Goal: Information Seeking & Learning: Learn about a topic

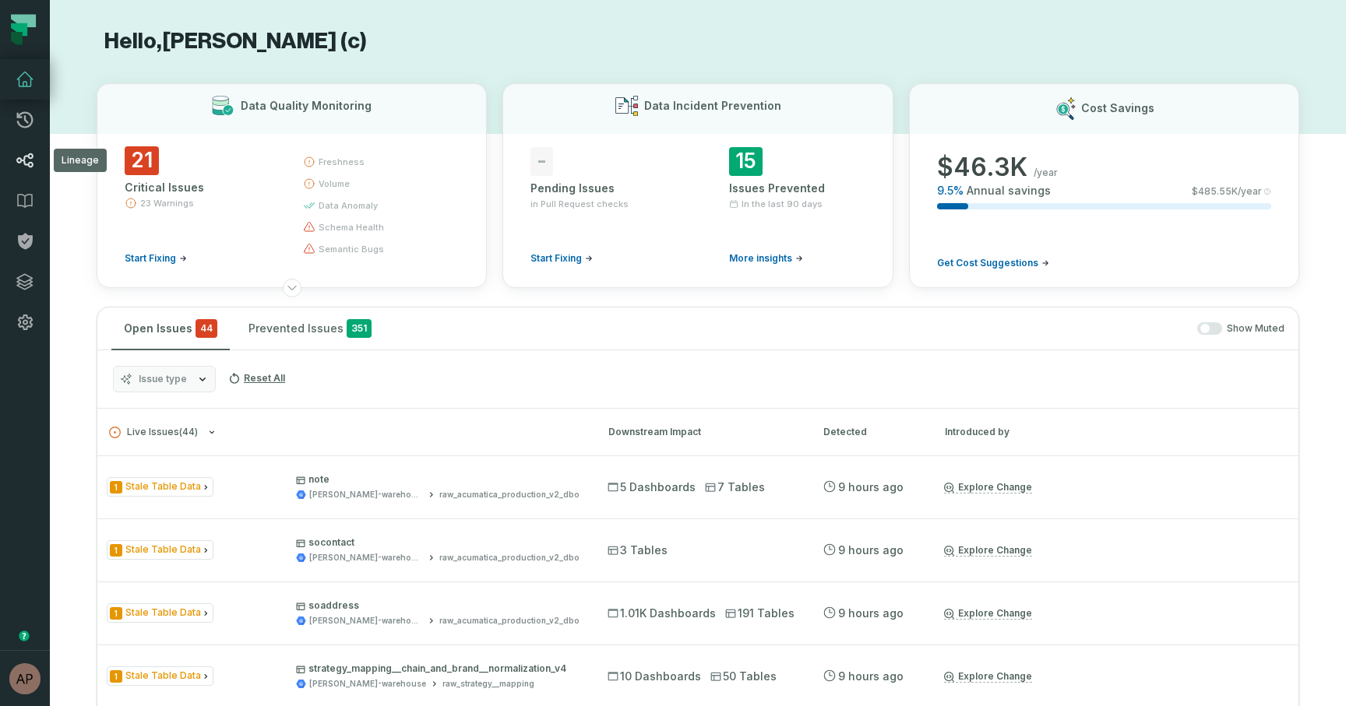
click at [22, 161] on icon at bounding box center [25, 160] width 19 height 19
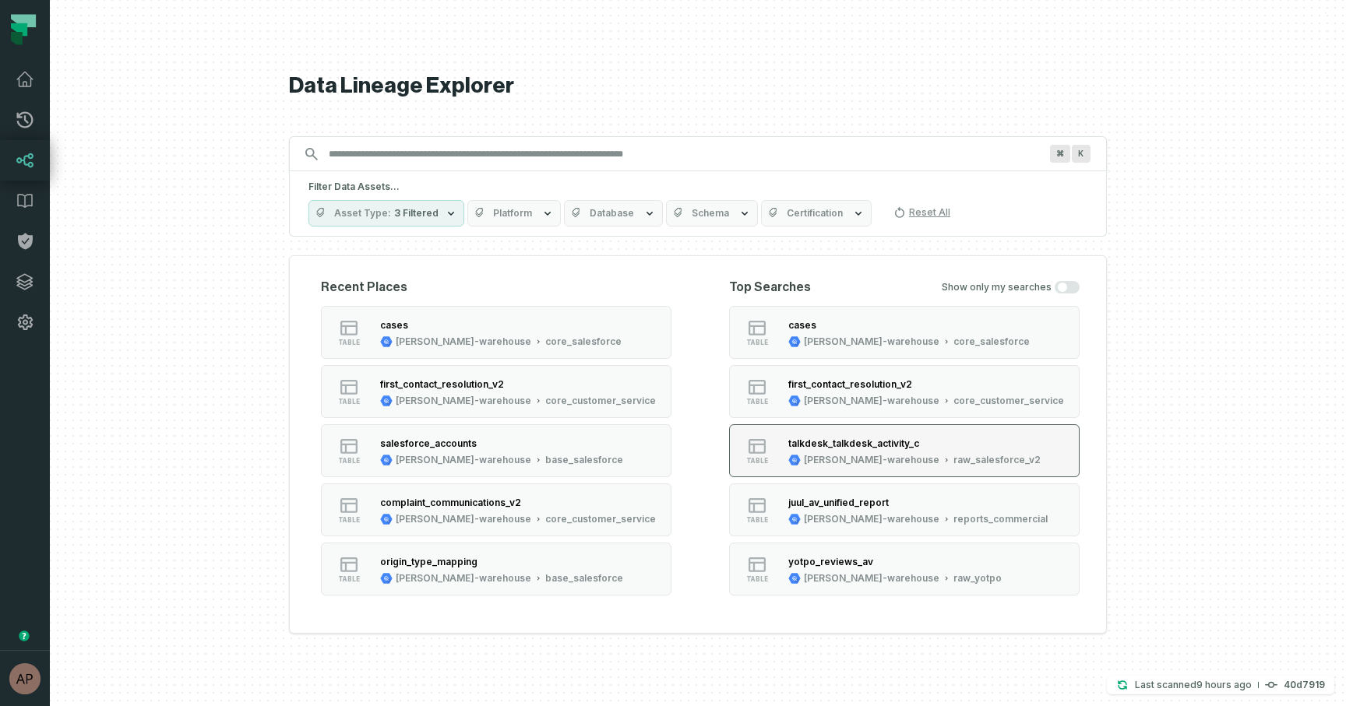
click at [804, 445] on div "talkdesk_talkdesk_activity_c" at bounding box center [853, 444] width 131 height 12
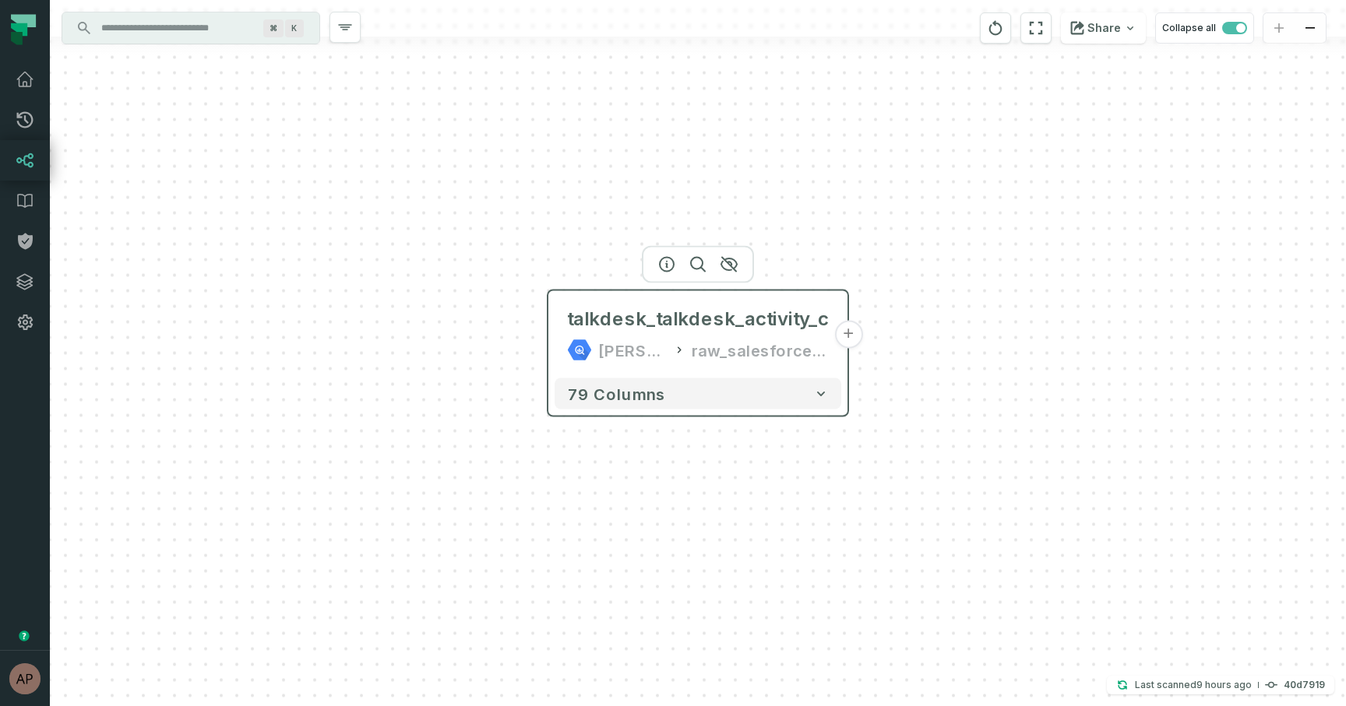
click at [846, 337] on button "+" at bounding box center [848, 335] width 28 height 28
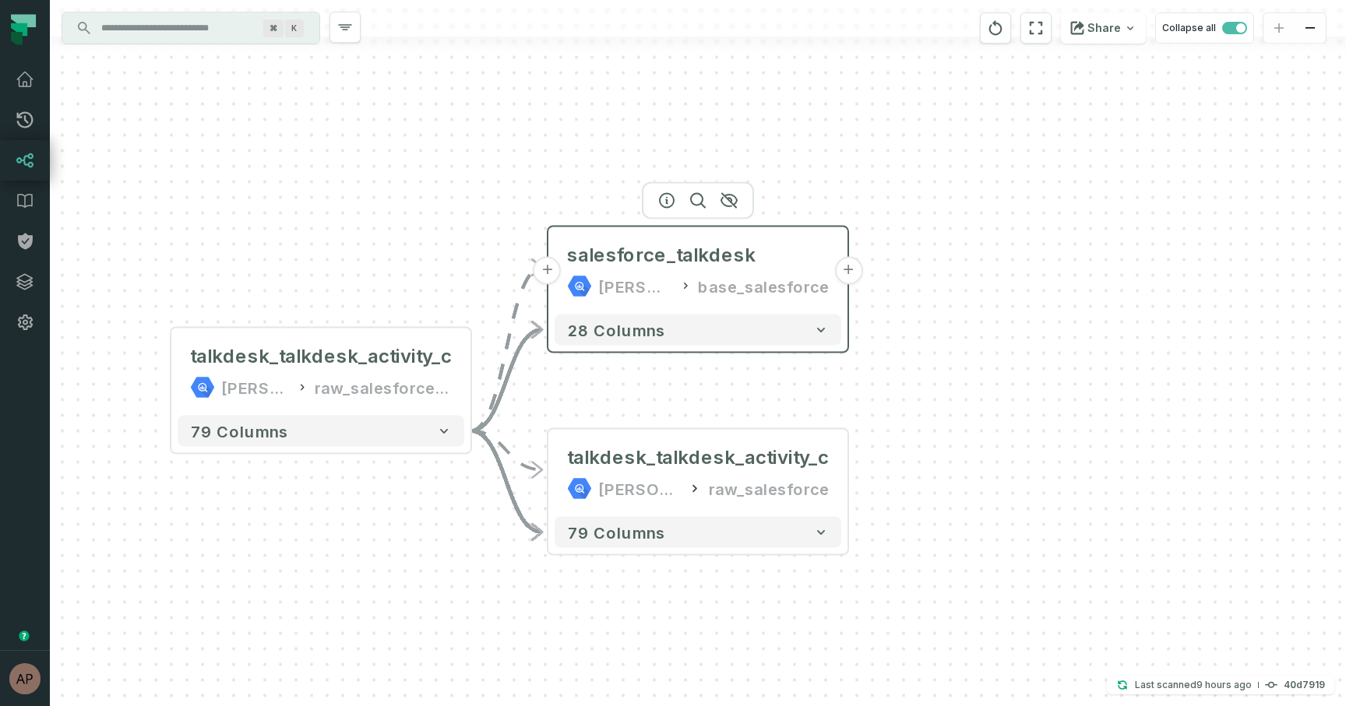
click at [853, 267] on button "+" at bounding box center [848, 271] width 28 height 28
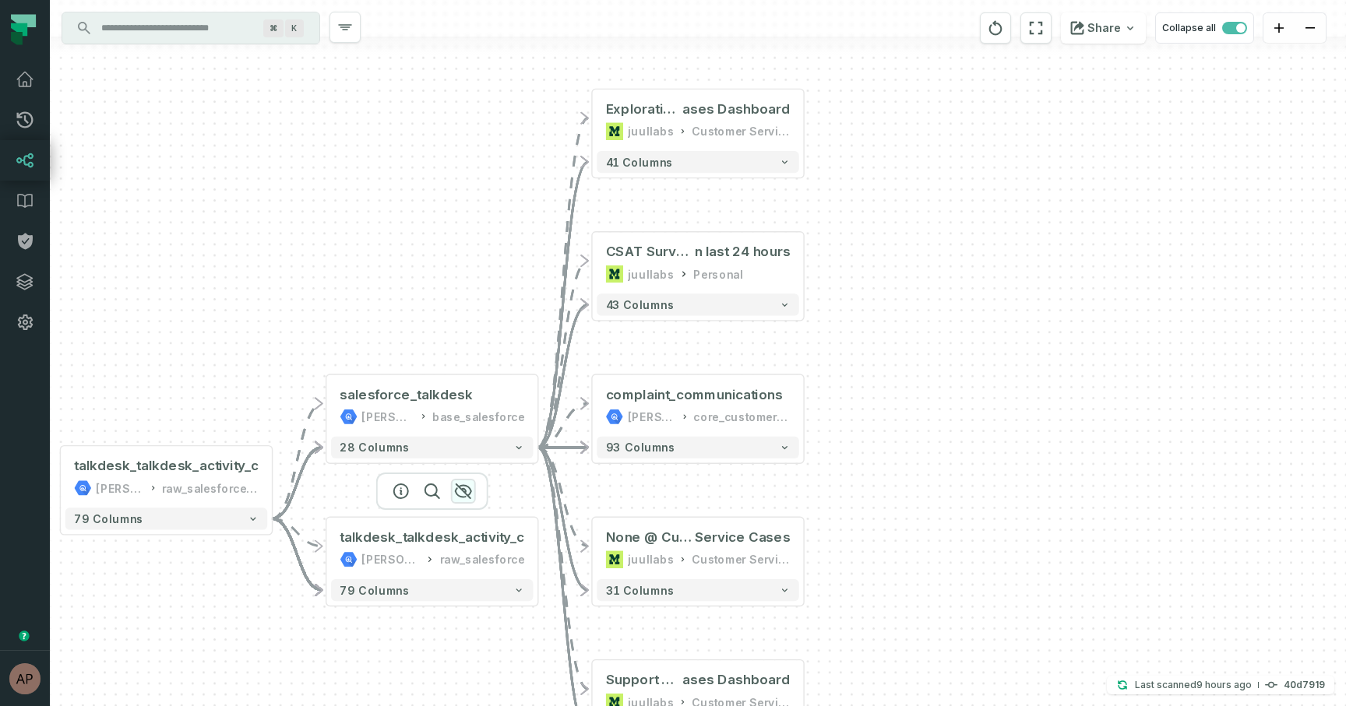
click at [460, 495] on icon "button" at bounding box center [463, 491] width 19 height 19
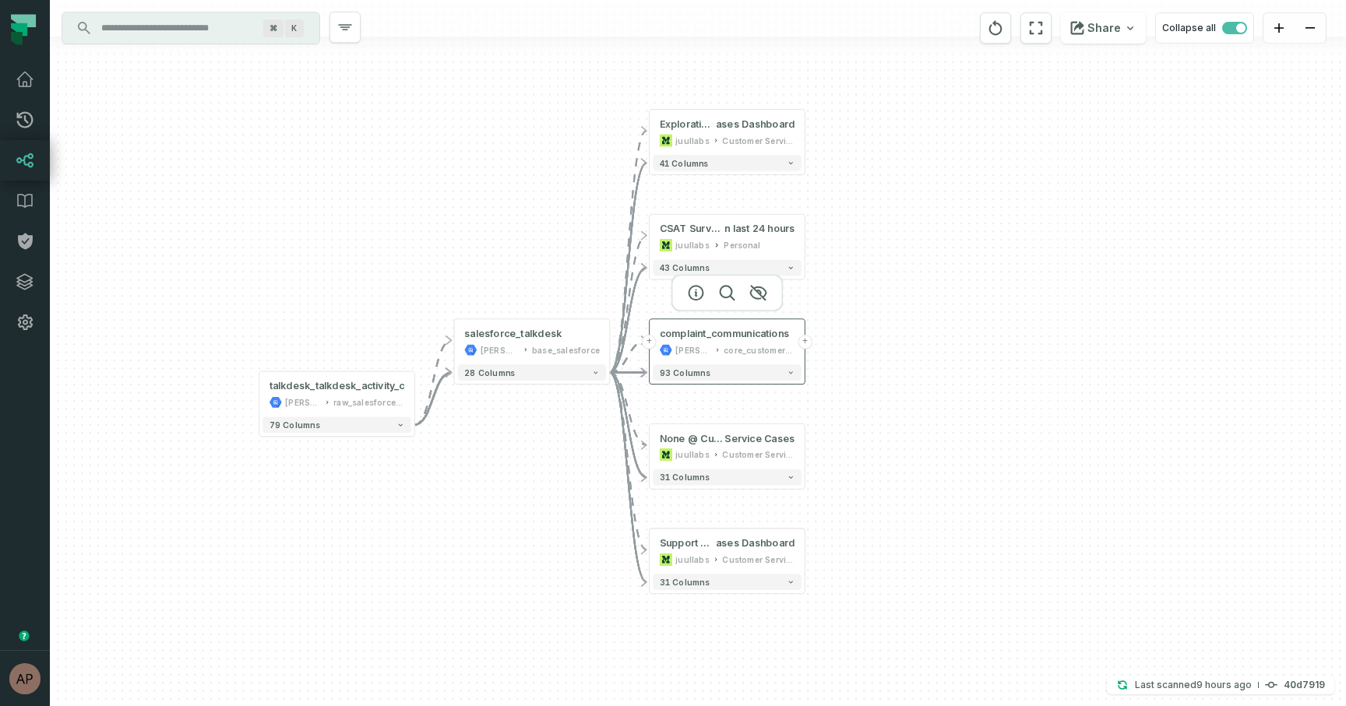
click at [804, 344] on button "+" at bounding box center [805, 342] width 15 height 15
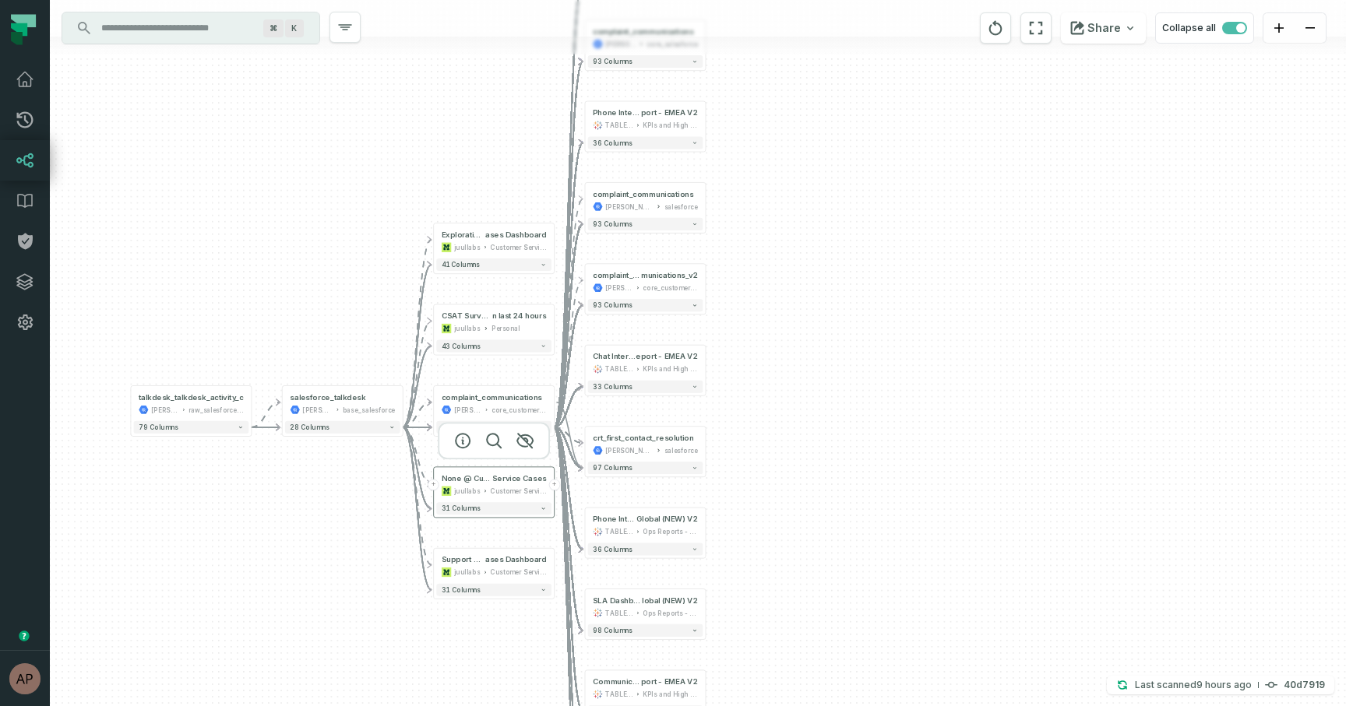
click at [552, 484] on button "+" at bounding box center [554, 485] width 11 height 11
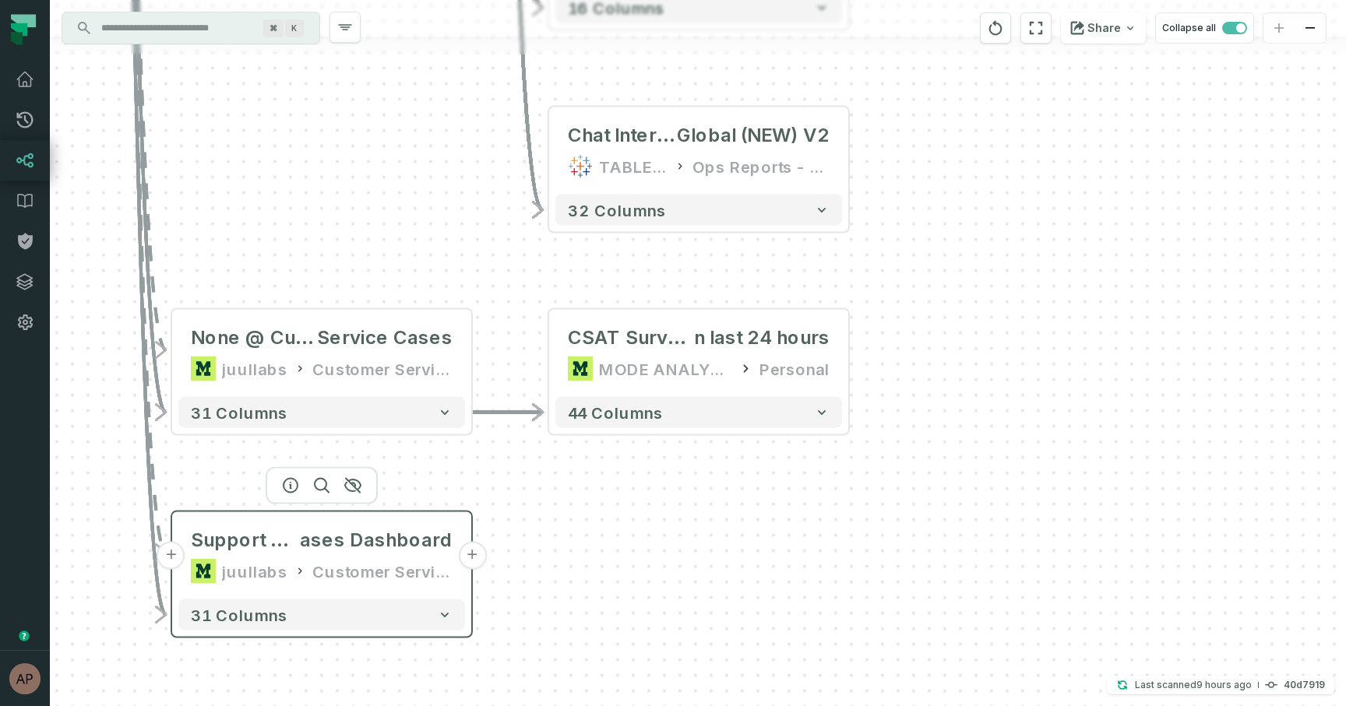
click at [473, 554] on button "+" at bounding box center [472, 556] width 28 height 28
click at [469, 555] on button "+" at bounding box center [472, 556] width 28 height 28
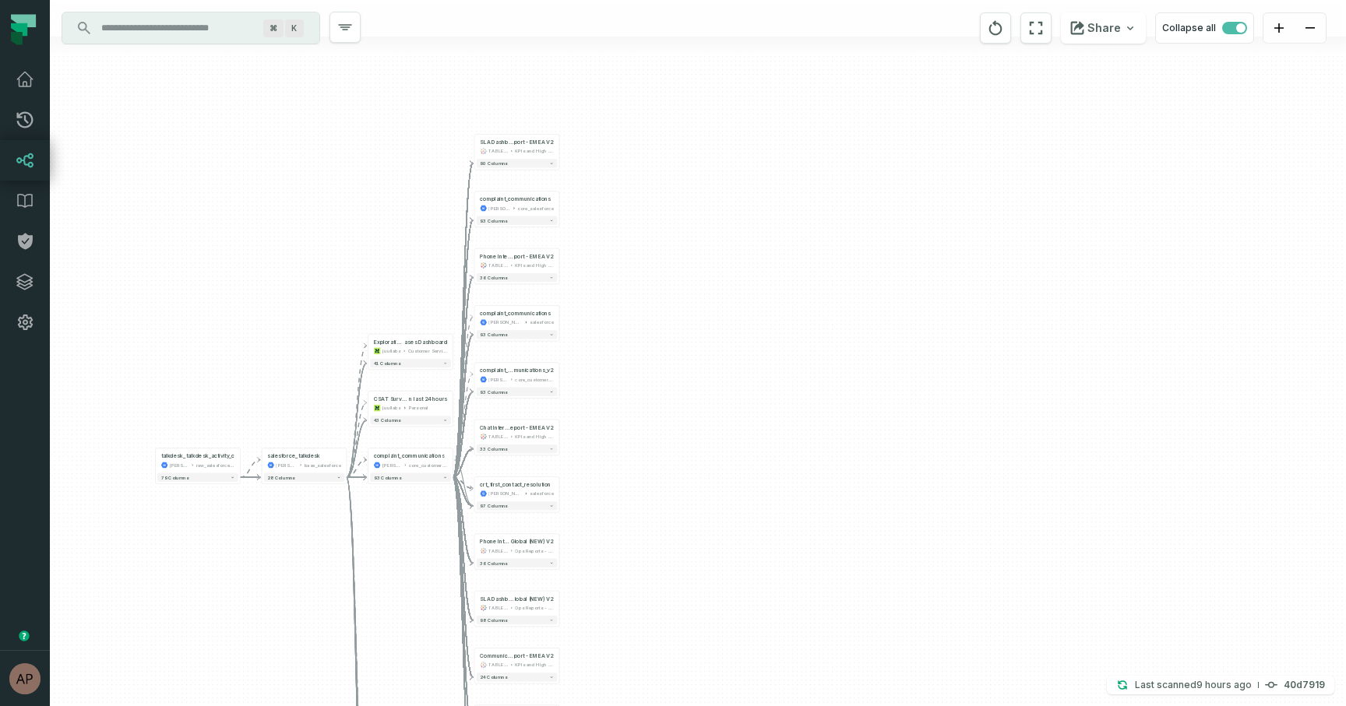
drag, startPoint x: 463, startPoint y: 241, endPoint x: 438, endPoint y: 684, distance: 443.0
click at [438, 684] on div "+ Support Cases Dashboard MODE ANALYTICS Customer Service Ops 86 columns + CSAT…" at bounding box center [698, 353] width 1296 height 706
click at [451, 355] on button "+" at bounding box center [452, 354] width 8 height 8
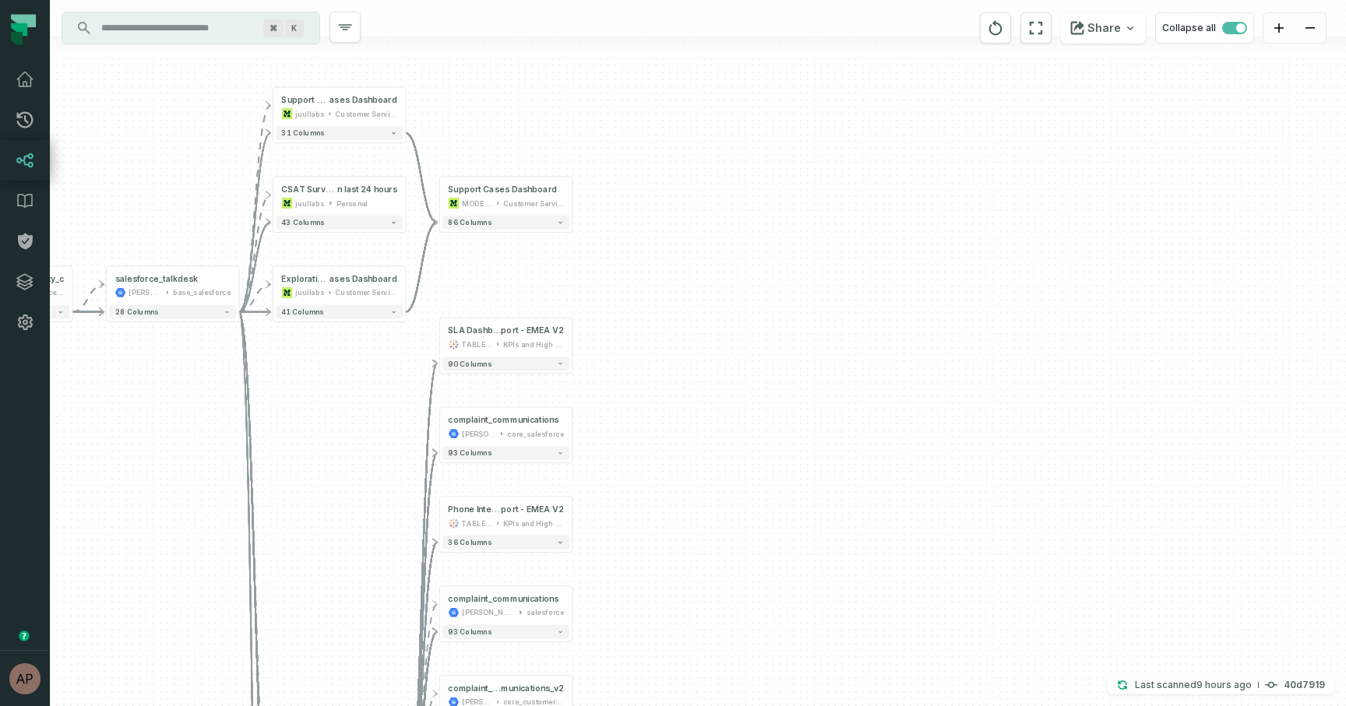
drag, startPoint x: 623, startPoint y: 426, endPoint x: 674, endPoint y: 398, distance: 57.9
click at [674, 398] on div "+ Support Cases Dashboard MODE ANALYTICS Customer Service Ops 86 columns + CSAT…" at bounding box center [698, 353] width 1296 height 706
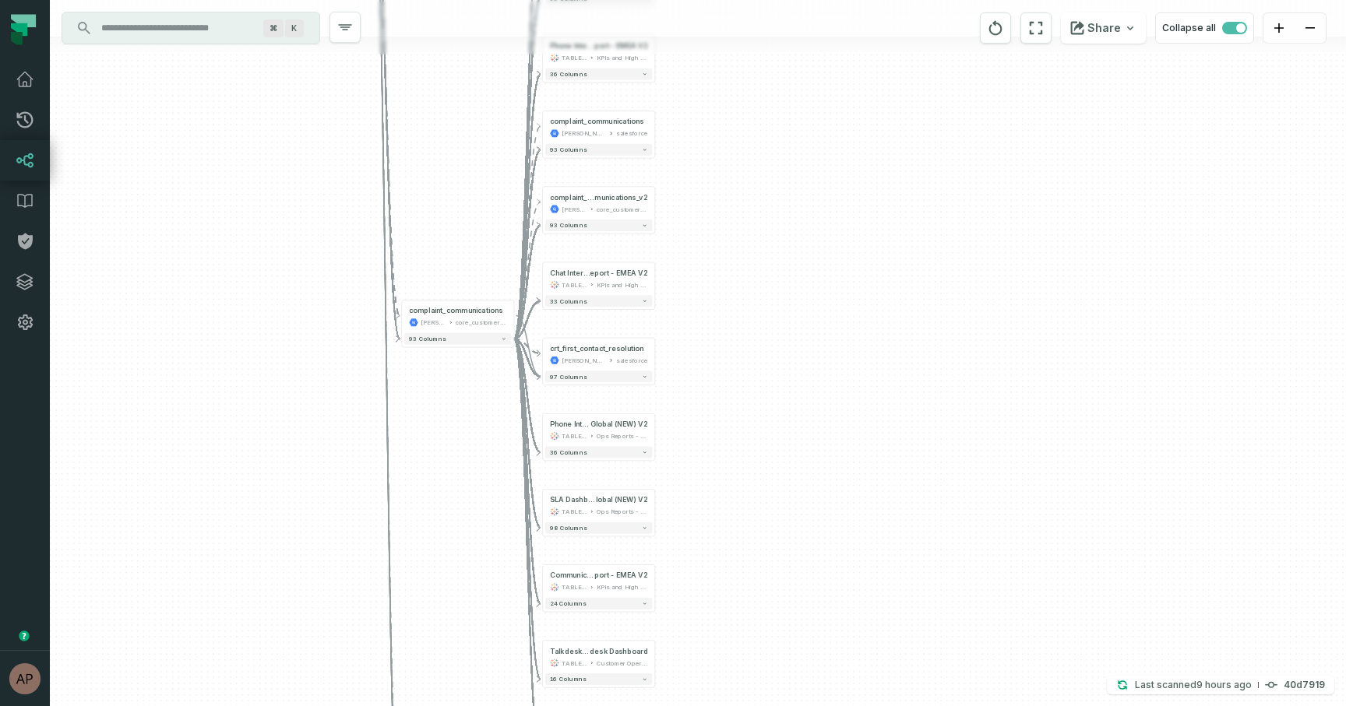
drag, startPoint x: 779, startPoint y: 565, endPoint x: 829, endPoint y: 90, distance: 477.0
click at [829, 90] on div "+ Support Cases Dashboard MODE ANALYTICS Customer Service Ops 86 columns + CSAT…" at bounding box center [698, 353] width 1296 height 706
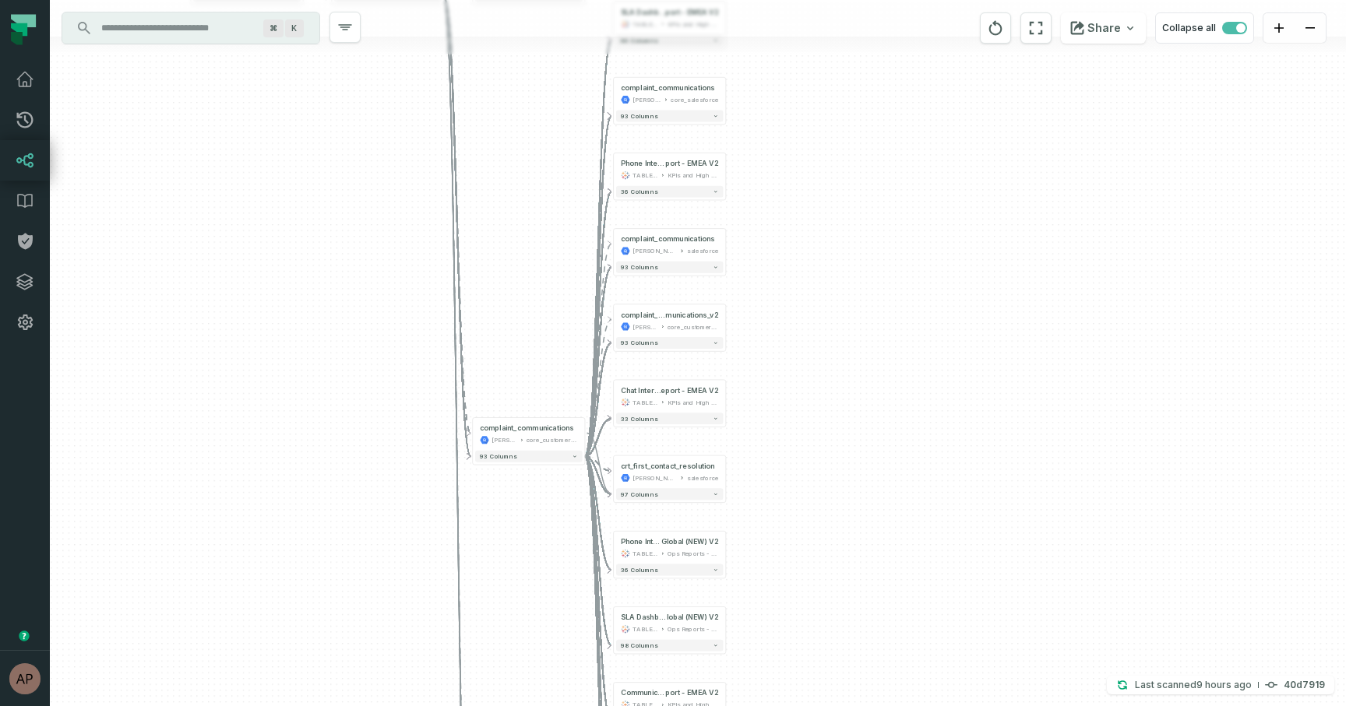
drag, startPoint x: 767, startPoint y: 447, endPoint x: 892, endPoint y: 630, distance: 221.4
click at [890, 629] on div "+ Support Cases Dashboard MODE ANALYTICS Customer Service Ops 86 columns + CSAT…" at bounding box center [698, 353] width 1296 height 706
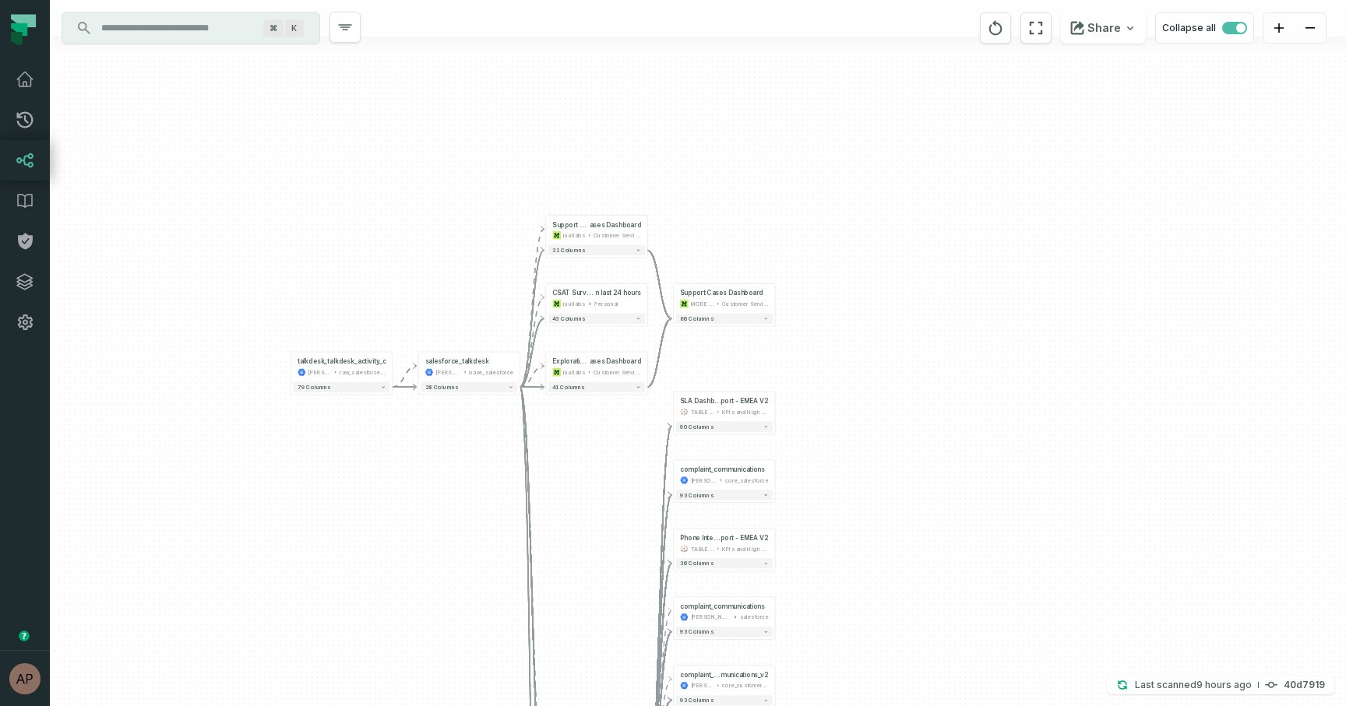
drag, startPoint x: 861, startPoint y: 364, endPoint x: 852, endPoint y: 643, distance: 279.8
click at [852, 643] on div "+ Support Cases Dashboard MODE ANALYTICS Customer Service Ops 86 columns + CSAT…" at bounding box center [698, 353] width 1296 height 706
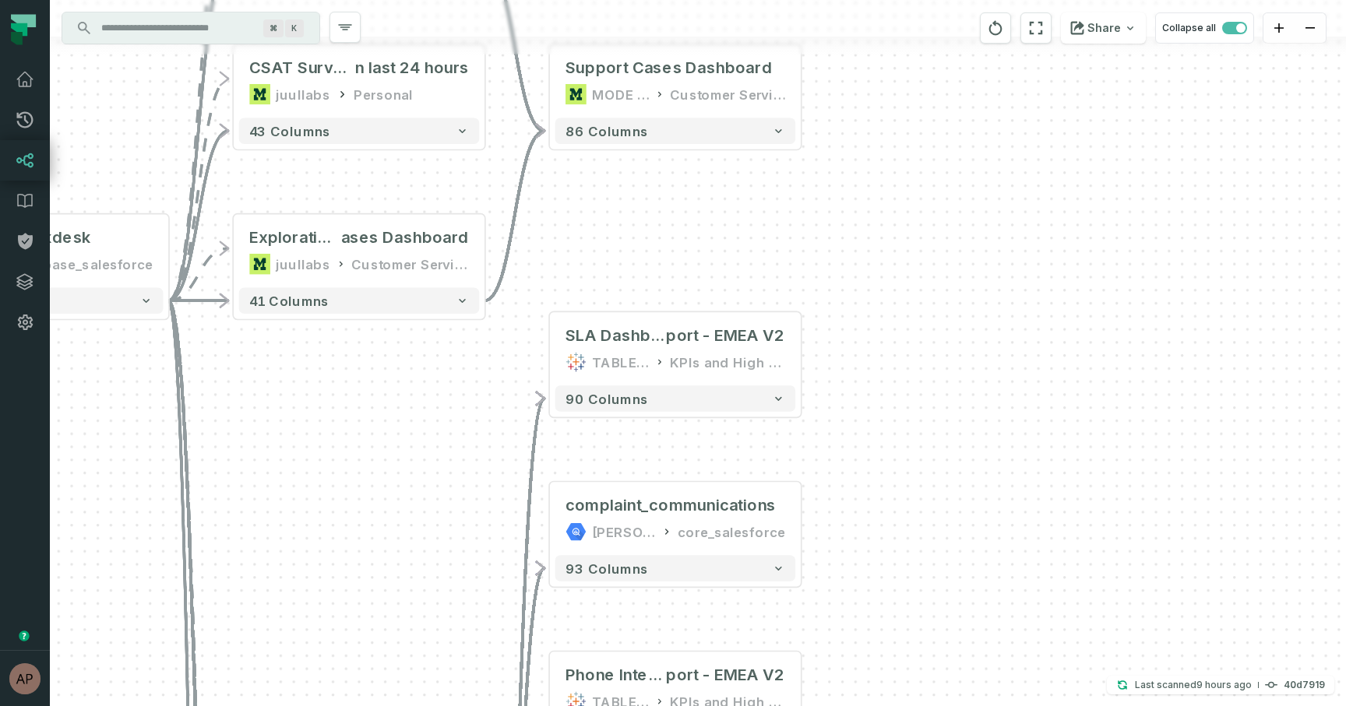
drag, startPoint x: 833, startPoint y: 416, endPoint x: 951, endPoint y: 368, distance: 127.1
click at [951, 368] on div "+ Support Cases Dashboard MODE ANALYTICS Customer Service Ops 86 columns + CSAT…" at bounding box center [698, 353] width 1296 height 706
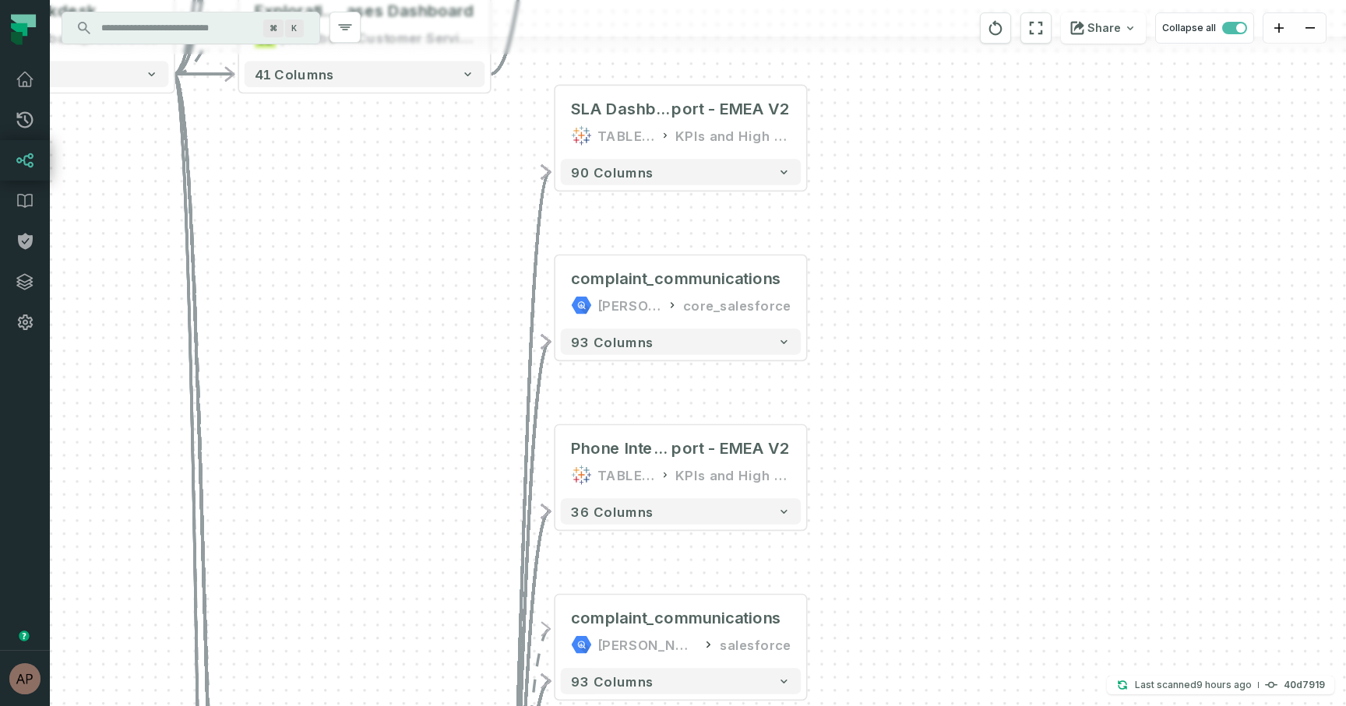
drag, startPoint x: 823, startPoint y: 392, endPoint x: 820, endPoint y: 256, distance: 135.6
click at [825, 255] on div "+ Support Cases Dashboard MODE ANALYTICS Customer Service Ops 86 columns + CSAT…" at bounding box center [698, 353] width 1296 height 706
click at [716, 224] on icon "button" at bounding box center [711, 227] width 16 height 14
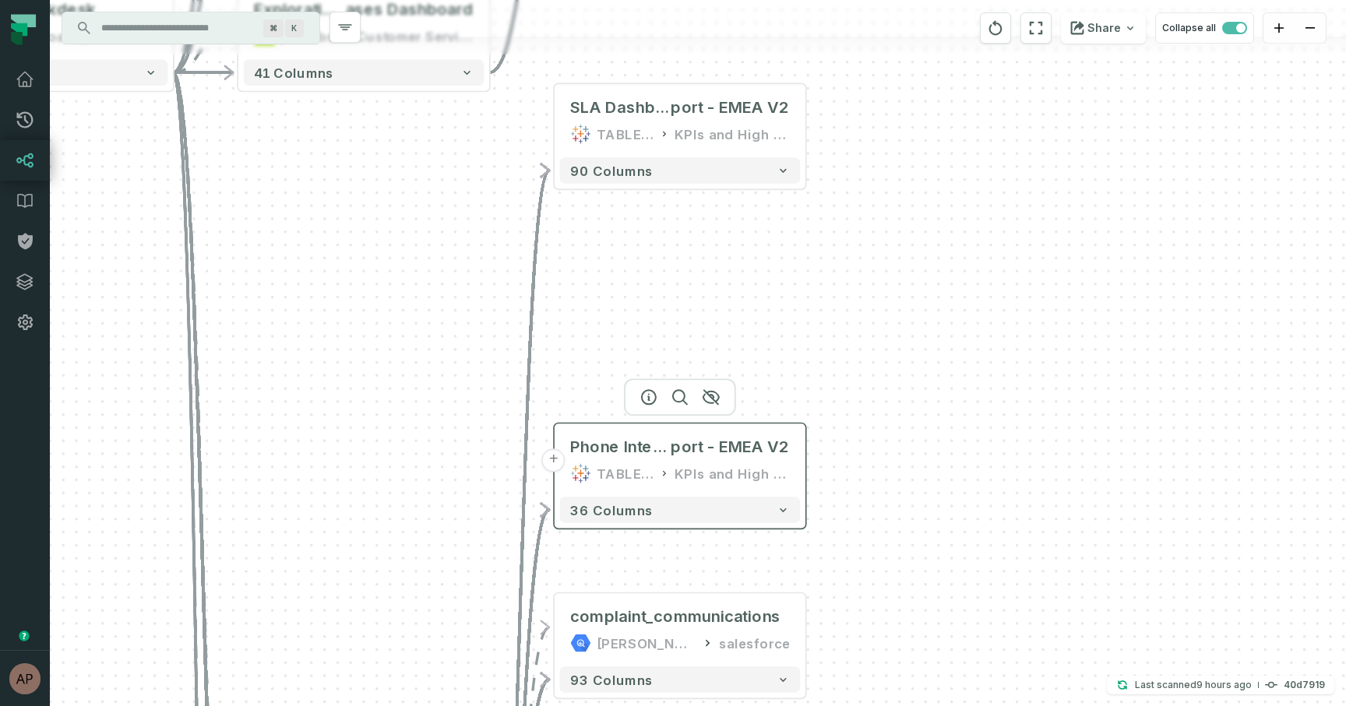
click at [744, 462] on div "Phone Interval @ CS SLA Re port - EMEA V2 TABLEAU KPIs and High Level" at bounding box center [680, 460] width 241 height 63
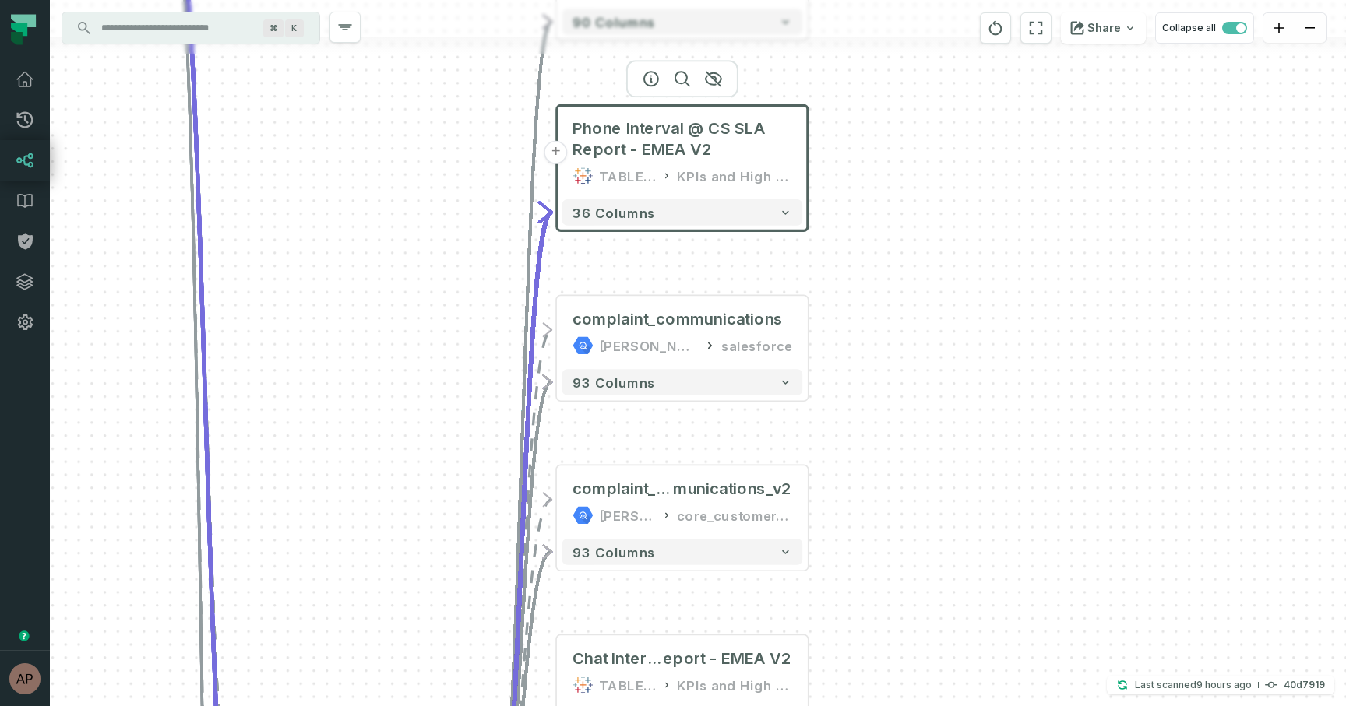
drag, startPoint x: 926, startPoint y: 519, endPoint x: 934, endPoint y: 162, distance: 357.6
click at [934, 161] on div "+ Support Cases Dashboard MODE ANALYTICS Customer Service Ops 86 columns + CSAT…" at bounding box center [698, 353] width 1296 height 706
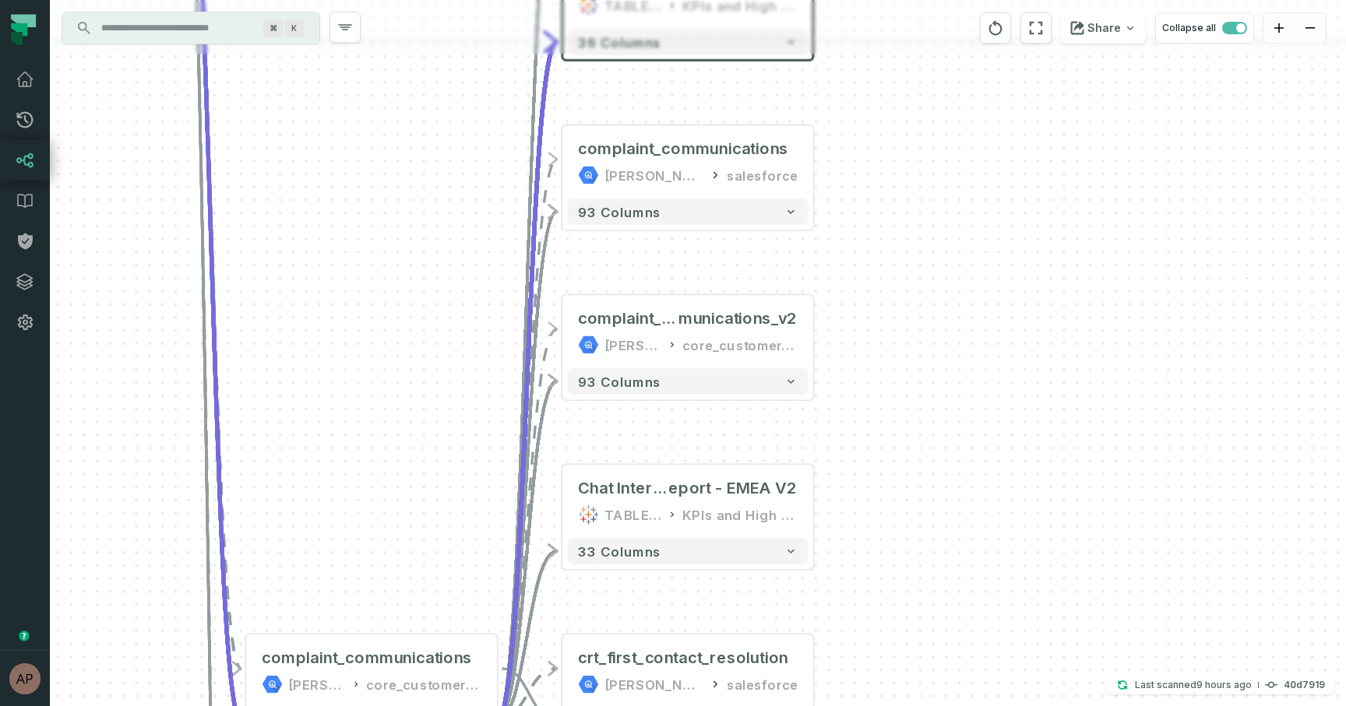
drag, startPoint x: 916, startPoint y: 313, endPoint x: 916, endPoint y: 162, distance: 151.1
click at [916, 163] on div "+ Support Cases Dashboard MODE ANALYTICS Customer Service Ops 86 columns + CSAT…" at bounding box center [698, 353] width 1296 height 706
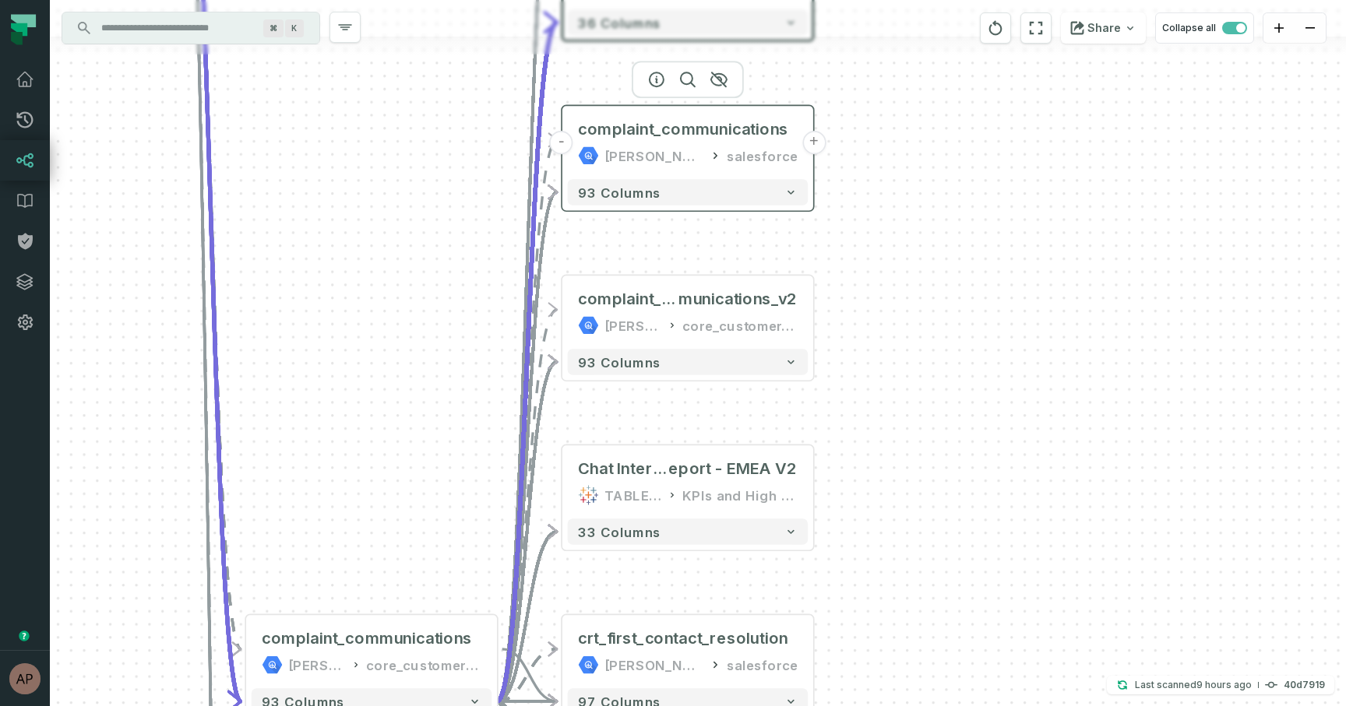
click at [720, 146] on div "[PERSON_NAME]-customer-service salesforce" at bounding box center [688, 156] width 220 height 21
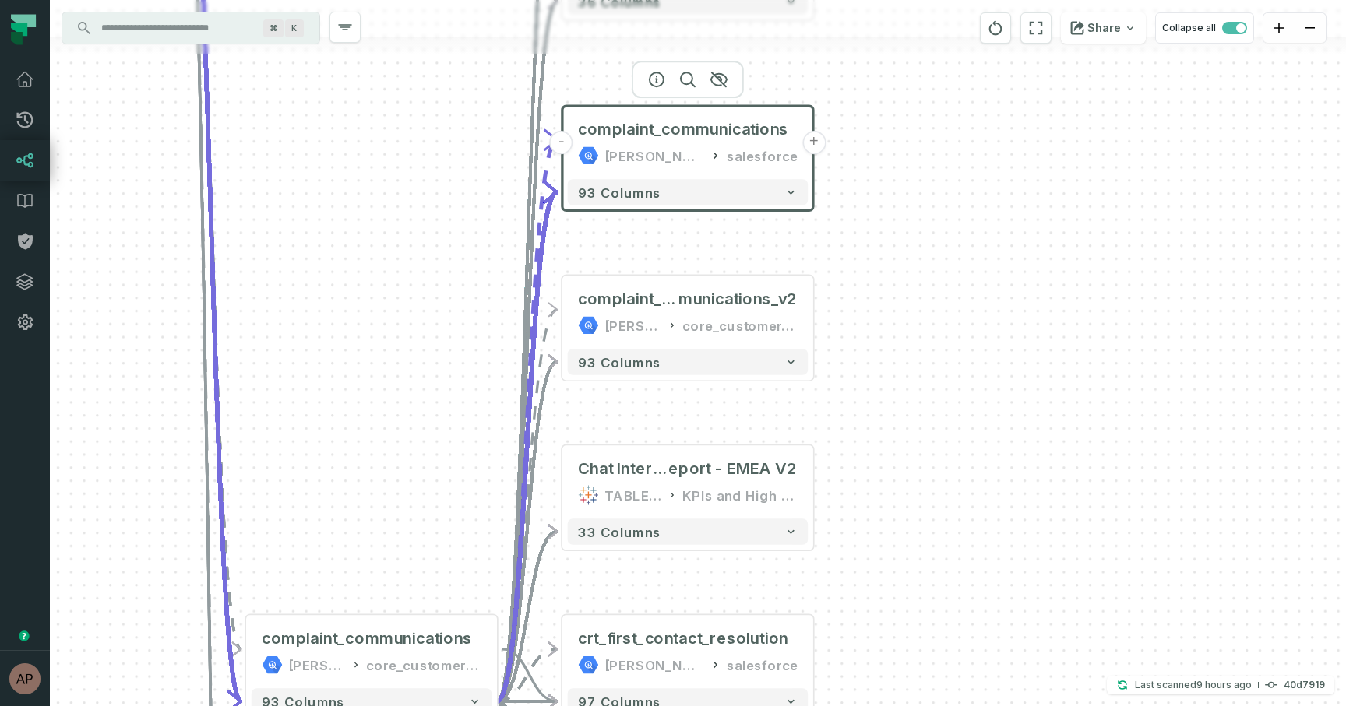
click at [812, 146] on button "+" at bounding box center [813, 142] width 23 height 23
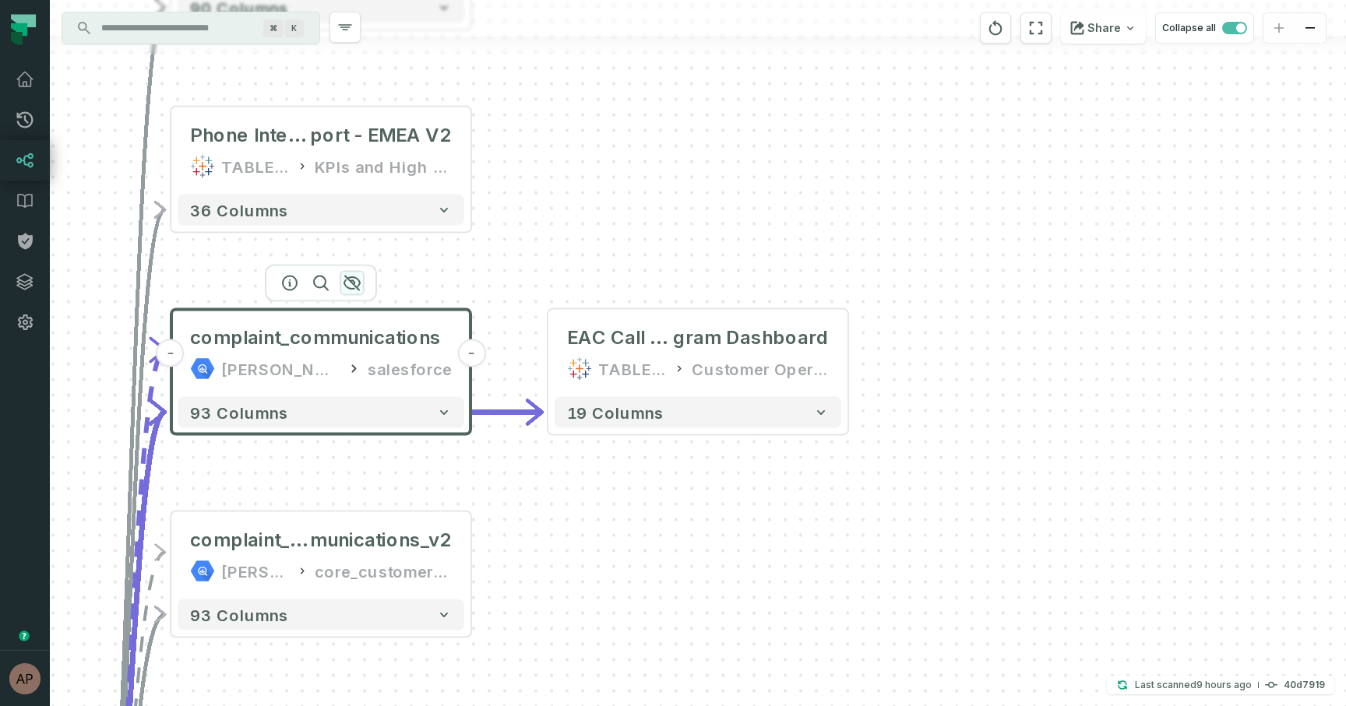
click at [356, 282] on icon "button" at bounding box center [352, 283] width 19 height 19
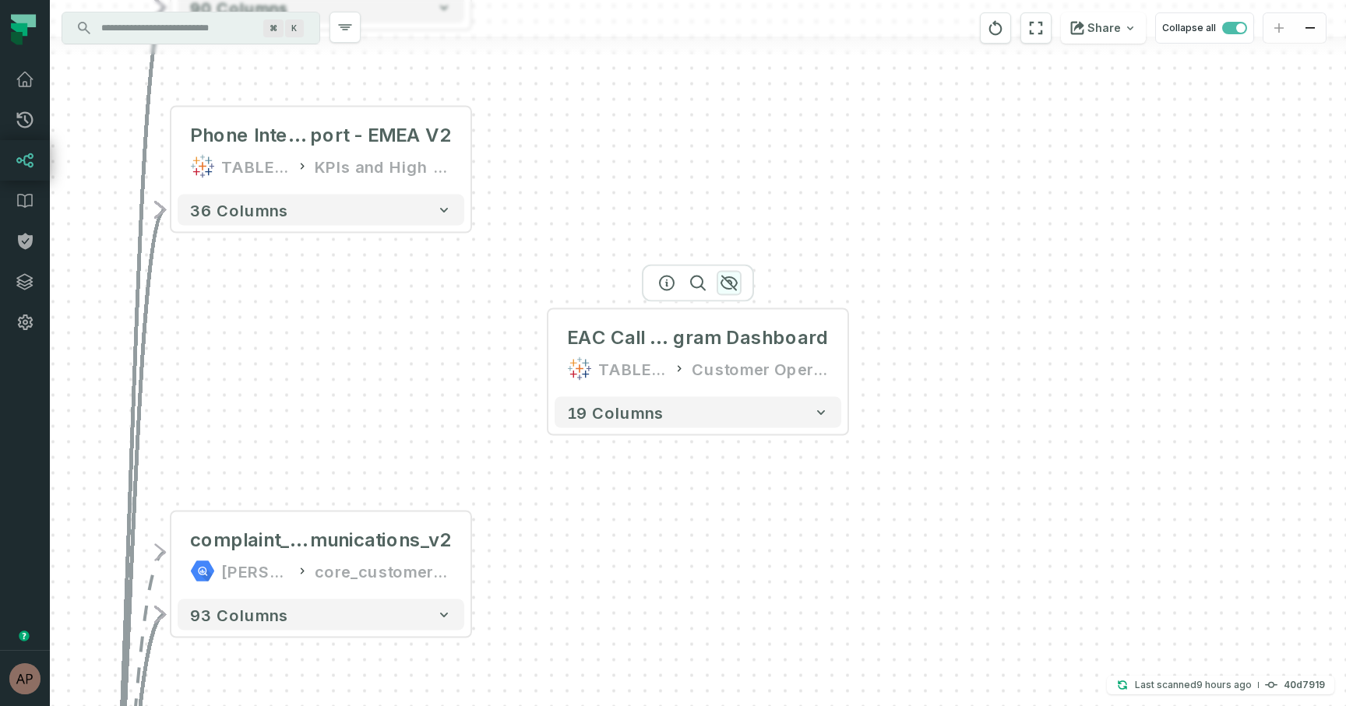
click at [732, 283] on icon "button" at bounding box center [729, 283] width 19 height 19
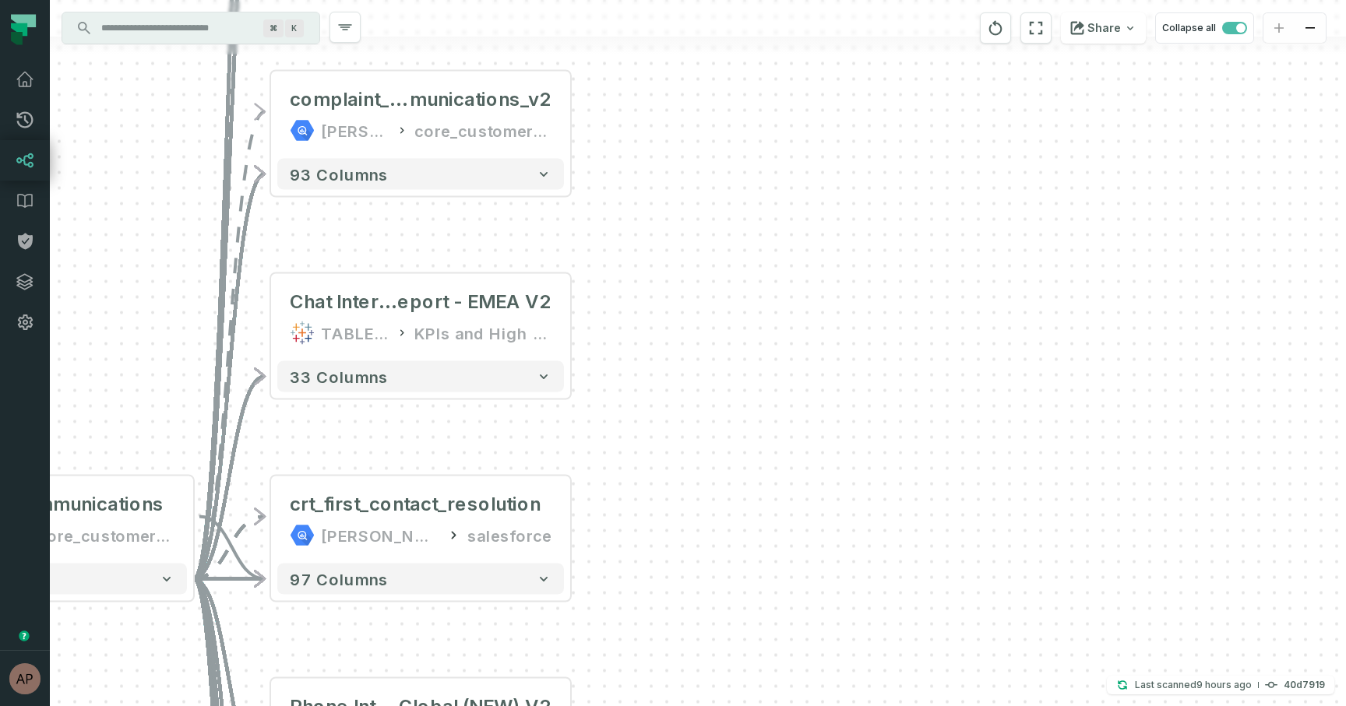
drag, startPoint x: 576, startPoint y: 455, endPoint x: 675, endPoint y: 14, distance: 452.0
click at [675, 14] on div "+ Support Cases Dashboard MODE ANALYTICS Customer Service Ops 86 columns + CSAT…" at bounding box center [698, 353] width 1296 height 706
click at [569, 114] on button "+" at bounding box center [571, 115] width 28 height 28
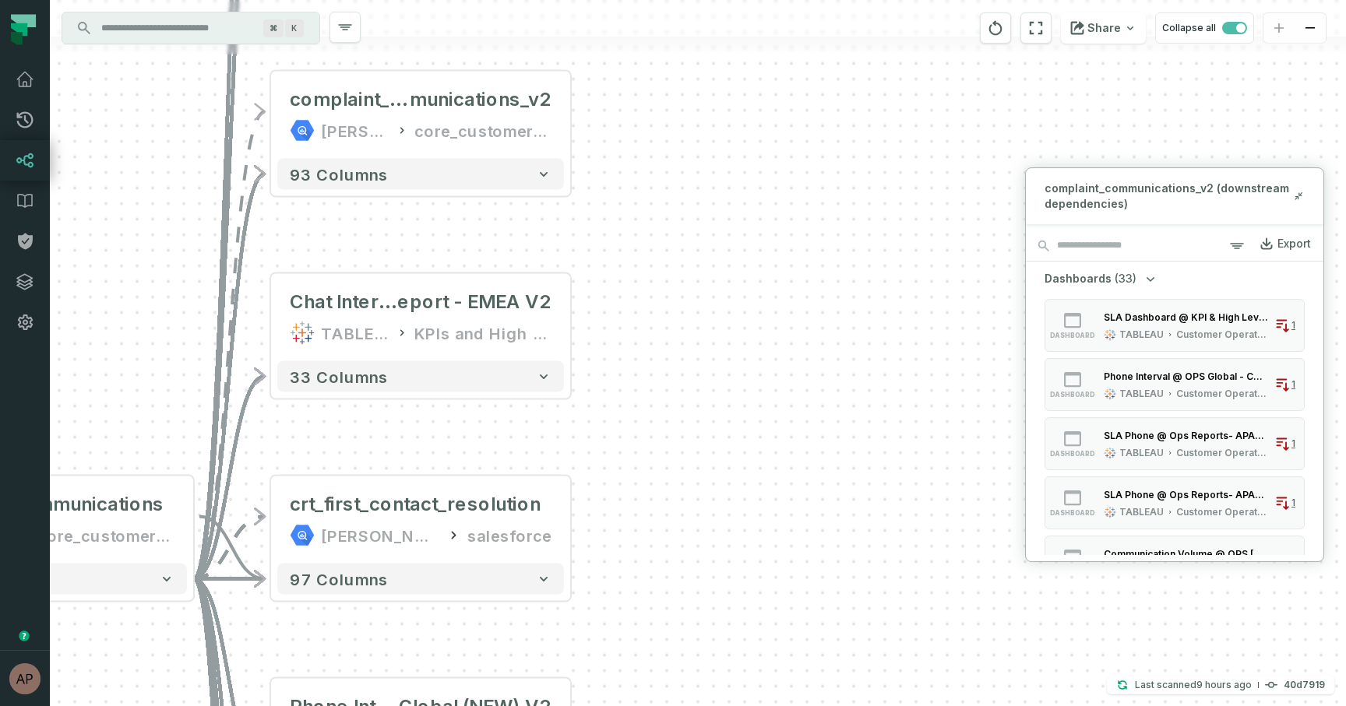
click at [786, 266] on div "+ Support Cases Dashboard MODE ANALYTICS Customer Service Ops 86 columns + CSAT…" at bounding box center [698, 353] width 1296 height 706
click at [1299, 195] on icon at bounding box center [1299, 193] width 3 height 3
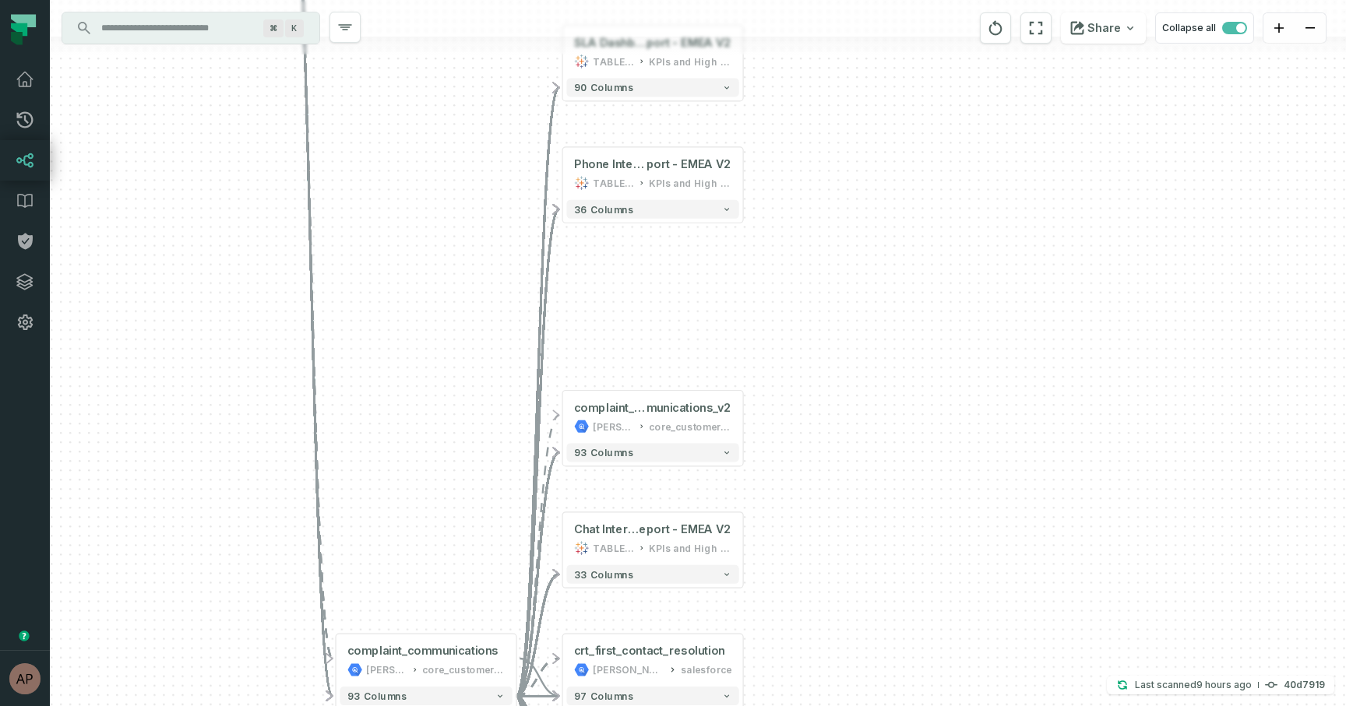
drag, startPoint x: 755, startPoint y: 207, endPoint x: 854, endPoint y: 471, distance: 281.9
click at [854, 474] on div "+ Support Cases Dashboard MODE ANALYTICS Customer Service Ops 86 columns + CSAT…" at bounding box center [698, 353] width 1296 height 706
click at [684, 361] on icon "button" at bounding box center [683, 366] width 19 height 19
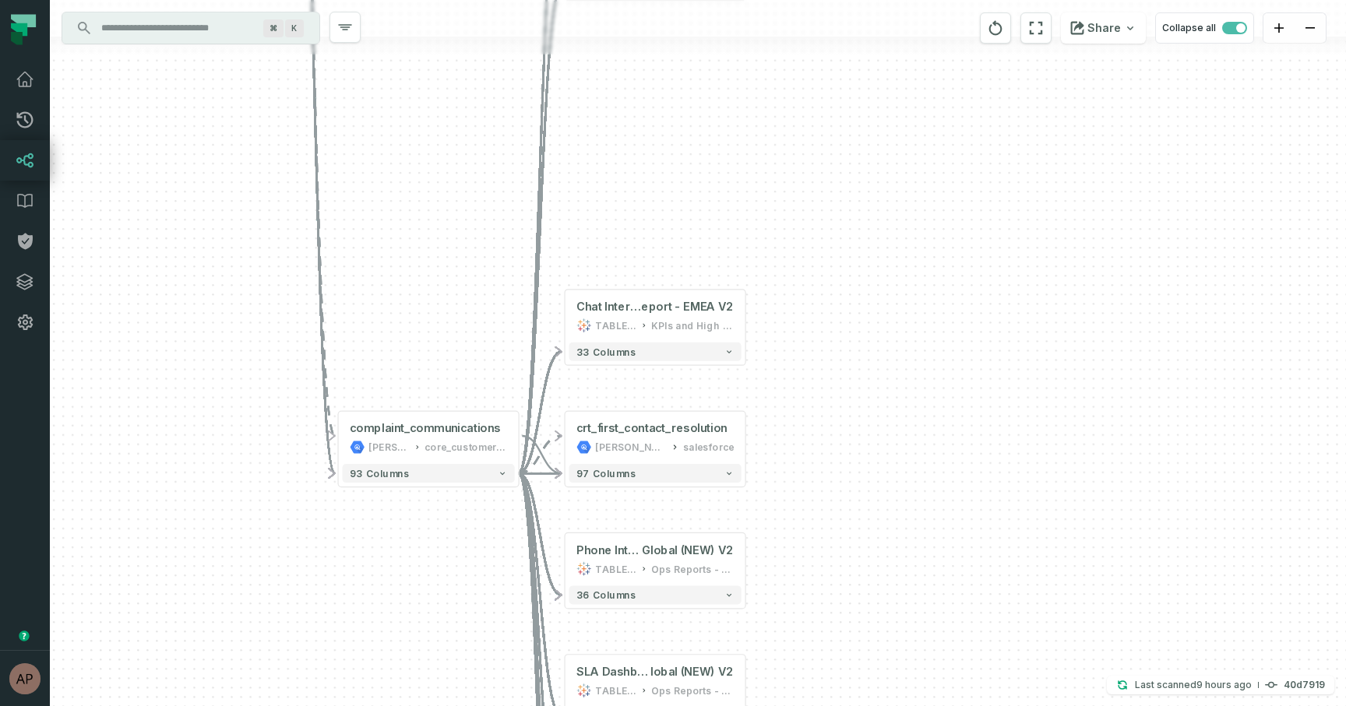
drag, startPoint x: 815, startPoint y: 569, endPoint x: 817, endPoint y: 344, distance: 224.3
click at [817, 344] on div "+ Support Cases Dashboard MODE ANALYTICS Customer Service Ops 86 columns + CSAT…" at bounding box center [698, 353] width 1296 height 706
click at [683, 328] on div "KPIs and High Level" at bounding box center [692, 325] width 83 height 15
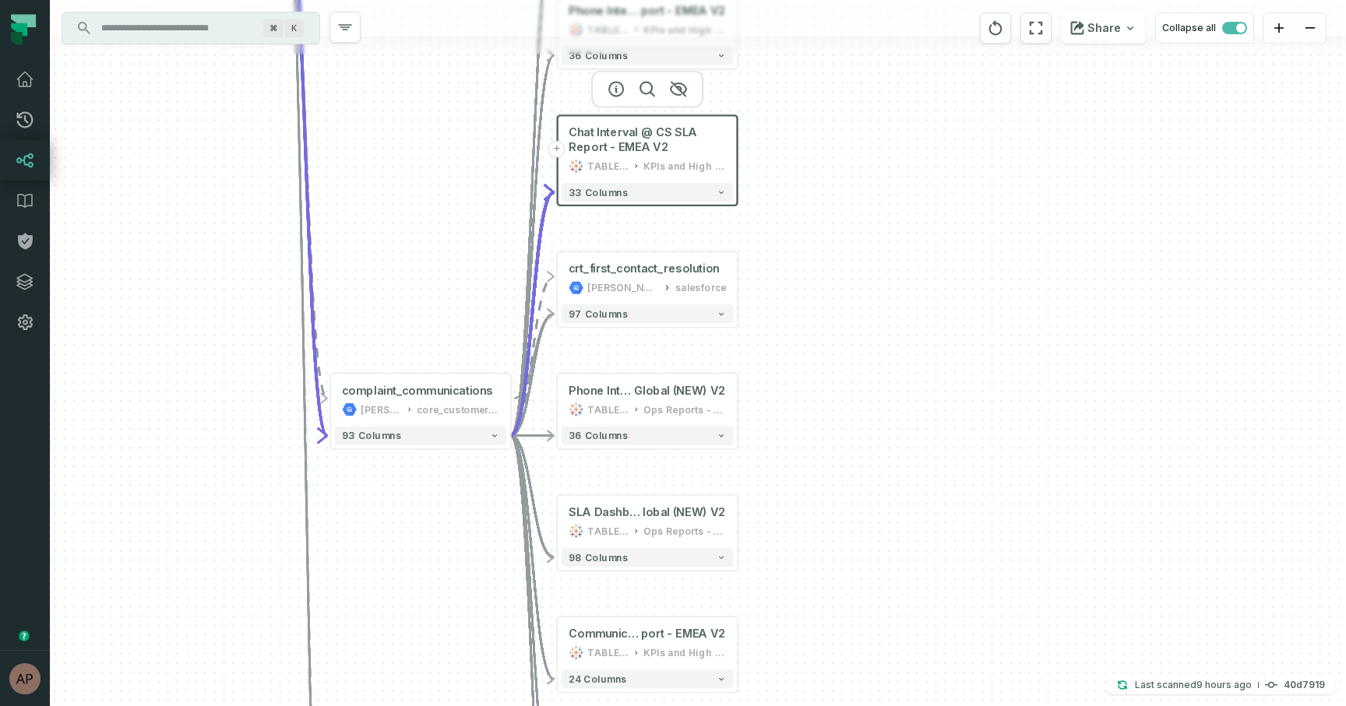
drag, startPoint x: 790, startPoint y: 463, endPoint x: 781, endPoint y: 279, distance: 184.8
click at [781, 280] on div "+ Support Cases Dashboard MODE ANALYTICS Customer Service Ops 86 columns + CSAT…" at bounding box center [698, 353] width 1296 height 706
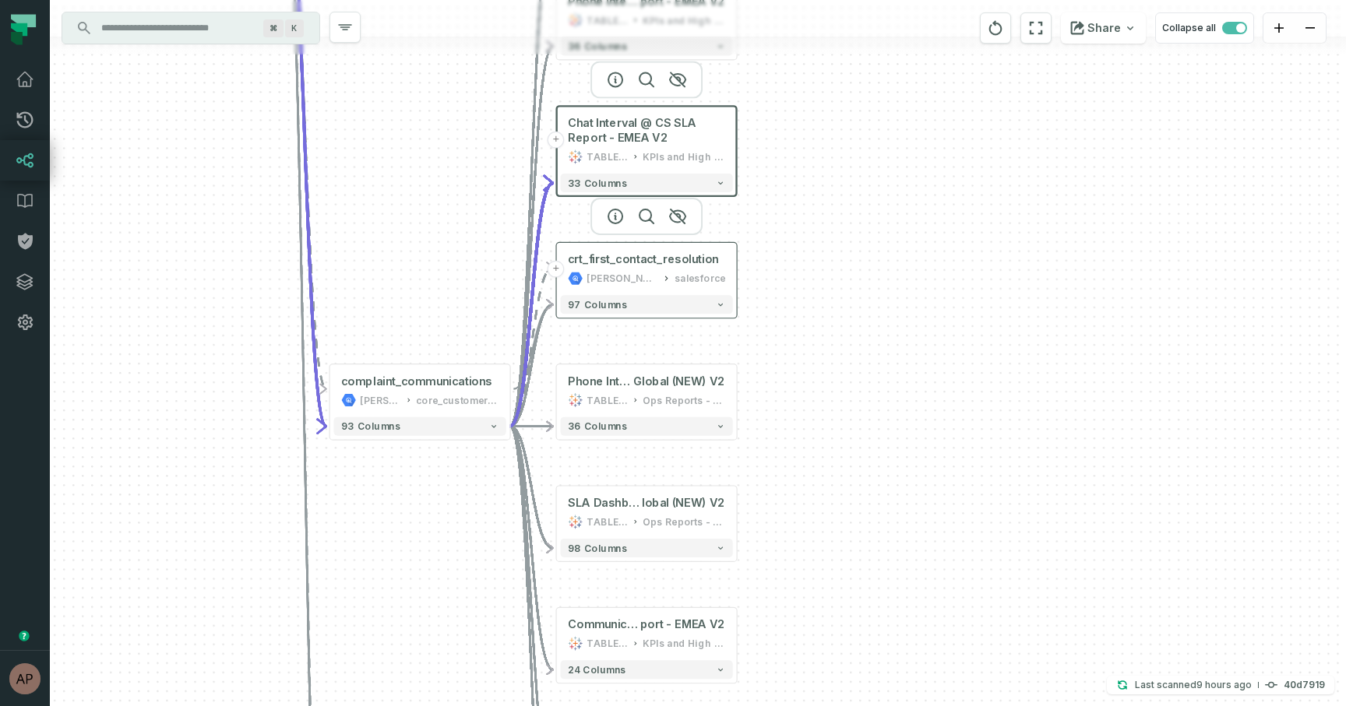
click at [664, 280] on icon at bounding box center [665, 278] width 9 height 9
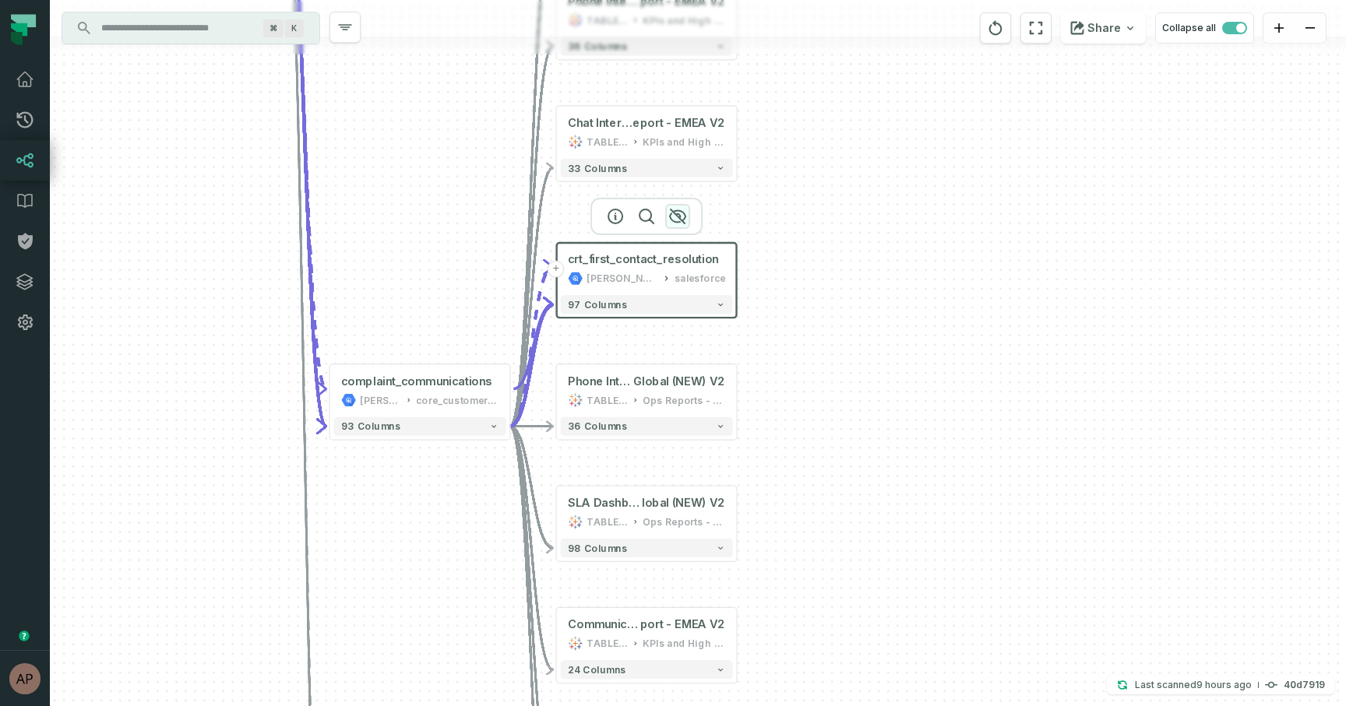
click at [676, 212] on icon "button" at bounding box center [677, 216] width 19 height 19
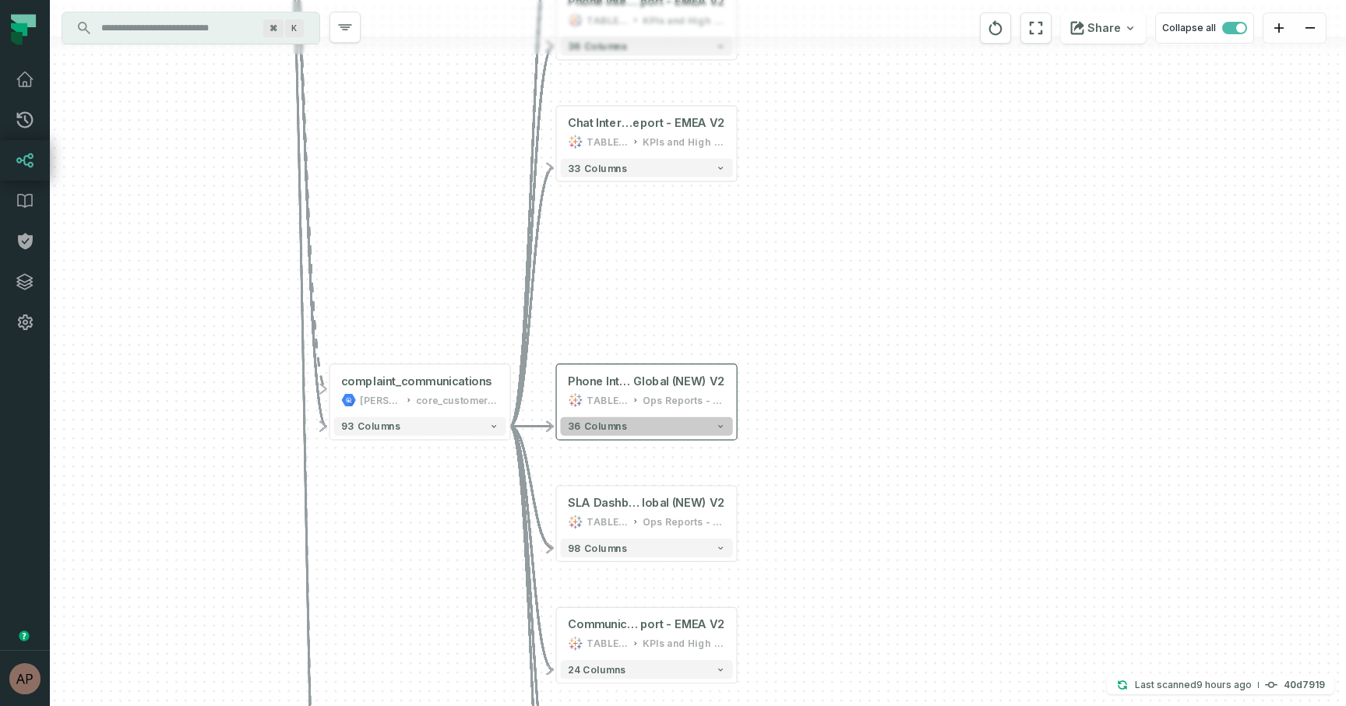
click at [677, 428] on button "36 columns" at bounding box center [646, 426] width 172 height 19
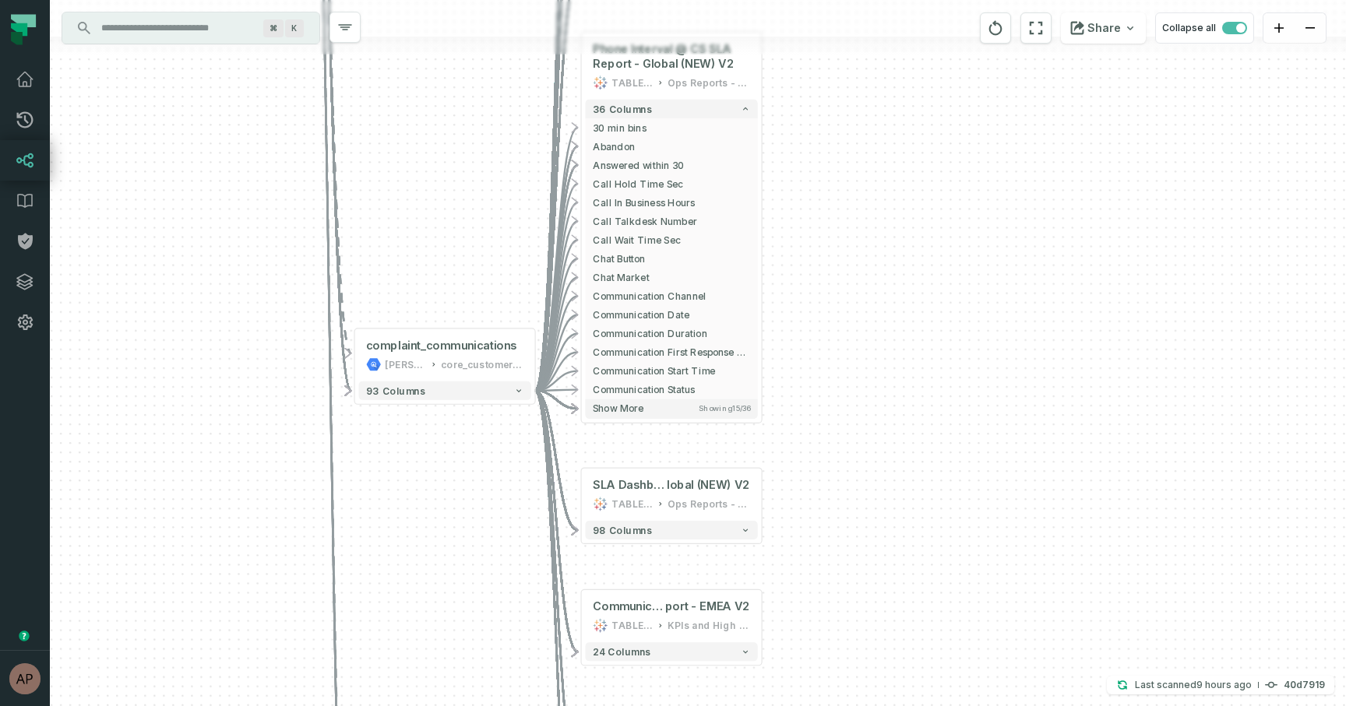
drag, startPoint x: 817, startPoint y: 510, endPoint x: 842, endPoint y: 178, distance: 333.5
click at [842, 178] on div "+ Support Cases Dashboard MODE ANALYTICS Customer Service Ops 86 columns + CSAT…" at bounding box center [698, 353] width 1296 height 706
click at [664, 530] on button "98 columns" at bounding box center [671, 530] width 172 height 19
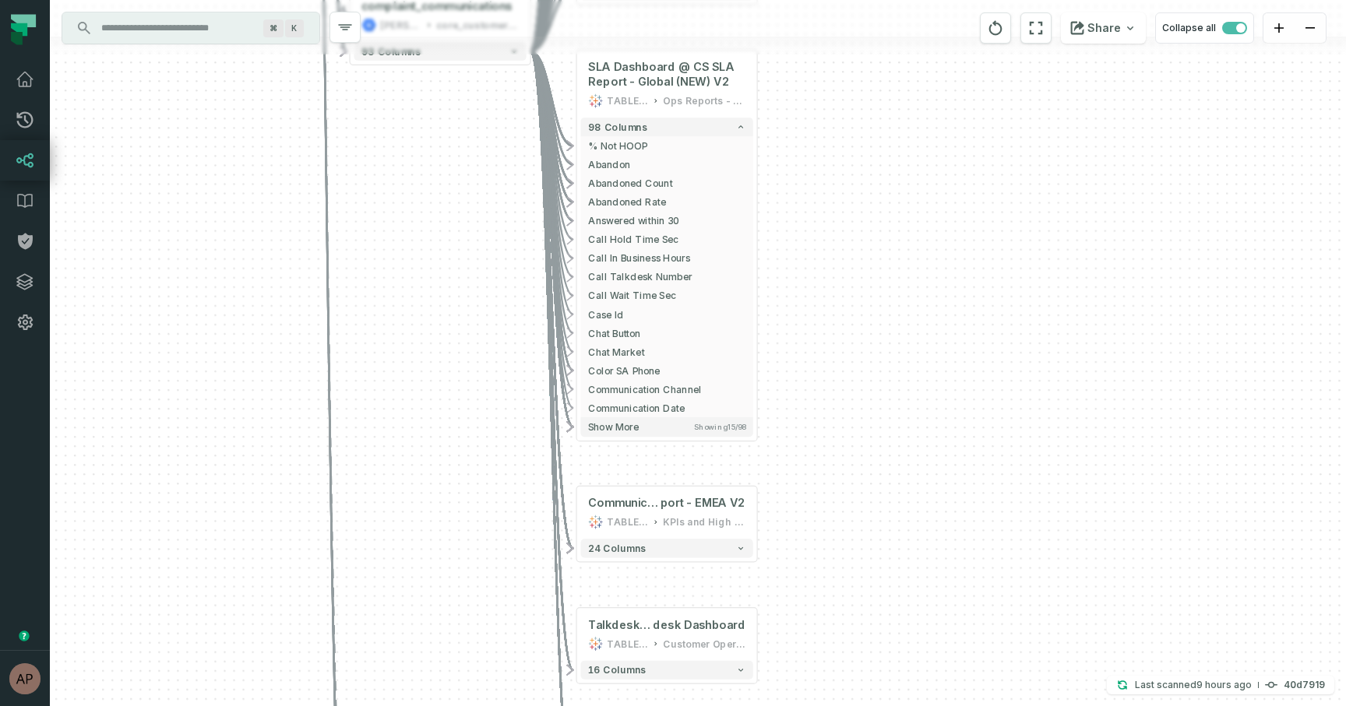
drag, startPoint x: 827, startPoint y: 551, endPoint x: 832, endPoint y: 76, distance: 475.1
click at [832, 76] on div "+ Support Cases Dashboard MODE ANALYTICS Customer Service Ops 86 columns + CSAT…" at bounding box center [698, 353] width 1296 height 706
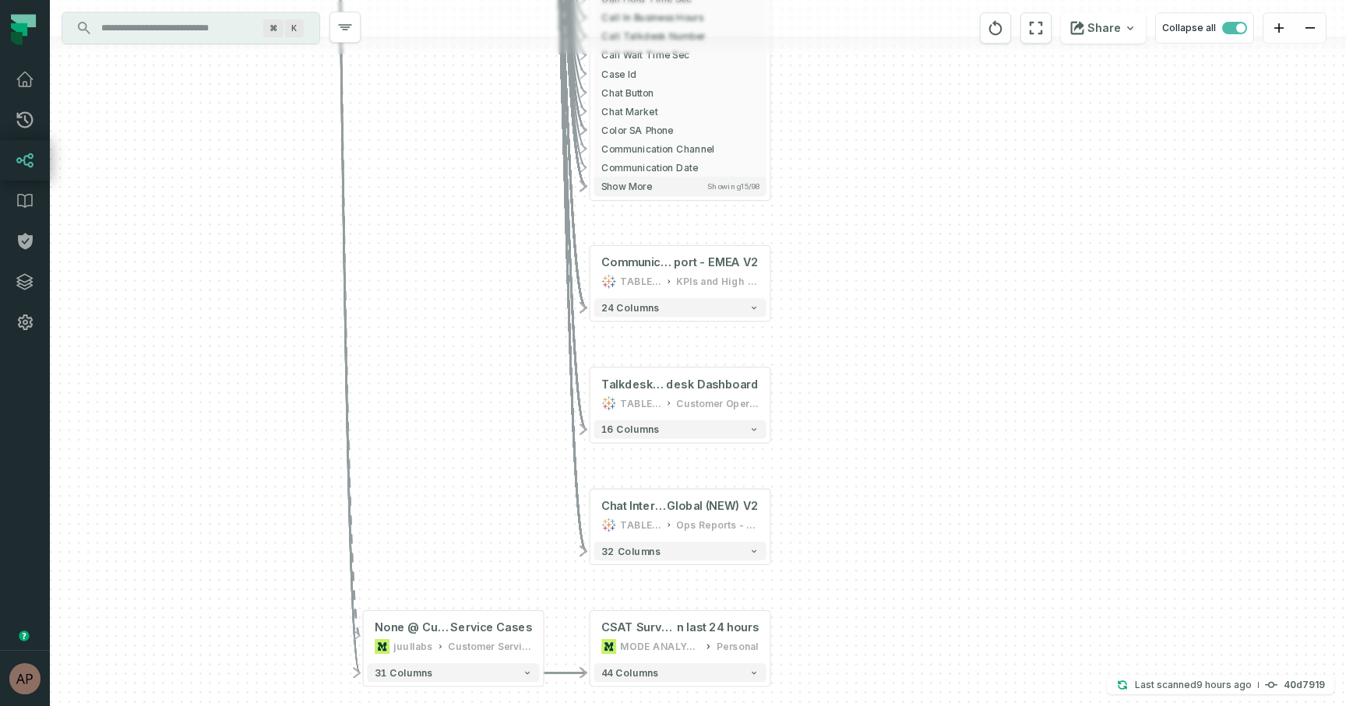
drag, startPoint x: 837, startPoint y: 231, endPoint x: 840, endPoint y: 44, distance: 186.9
click at [840, 44] on div "+ Support Cases Dashboard MODE ANALYTICS Customer Service Ops 86 columns + CSAT…" at bounding box center [698, 353] width 1296 height 706
click at [688, 311] on button "24 columns" at bounding box center [679, 303] width 172 height 19
click at [700, 427] on button "16 columns" at bounding box center [679, 426] width 172 height 19
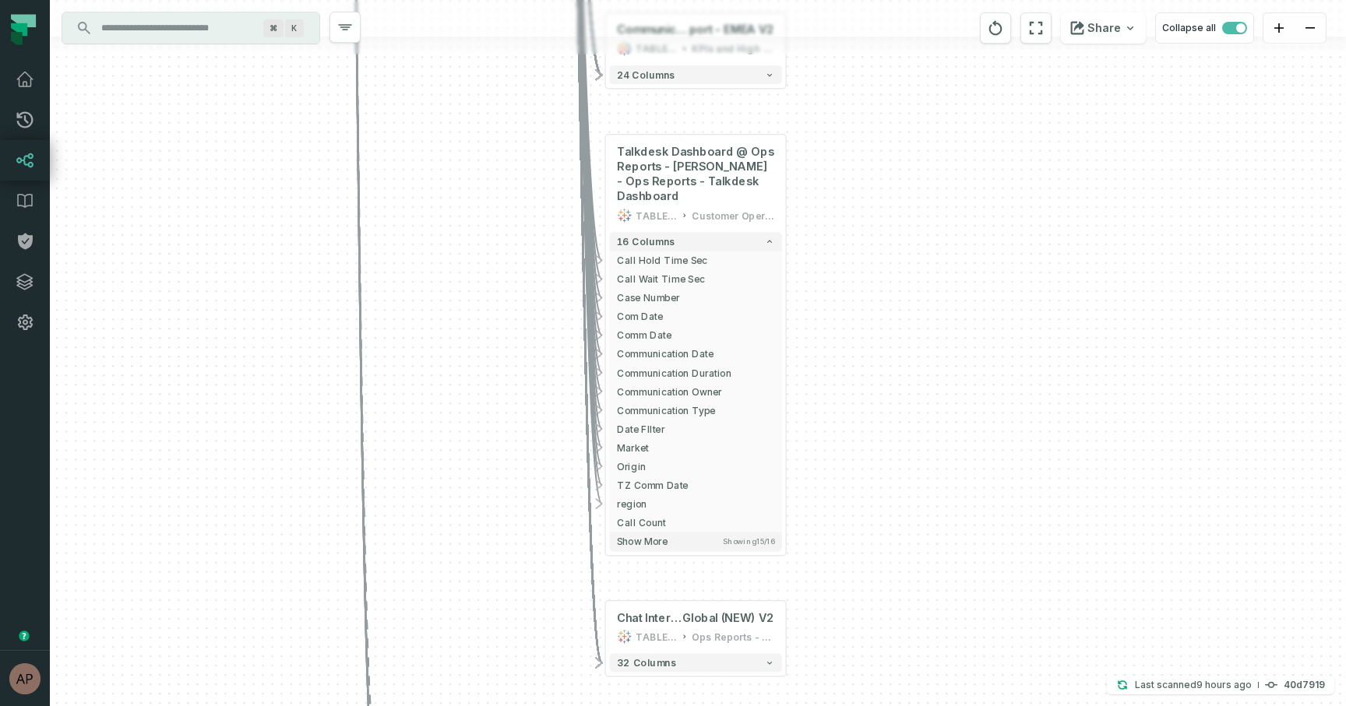
drag, startPoint x: 850, startPoint y: 443, endPoint x: 866, endPoint y: 208, distance: 235.8
click at [866, 208] on div "+ Support Cases Dashboard MODE ANALYTICS Customer Service Ops 86 columns + CSAT…" at bounding box center [698, 353] width 1296 height 706
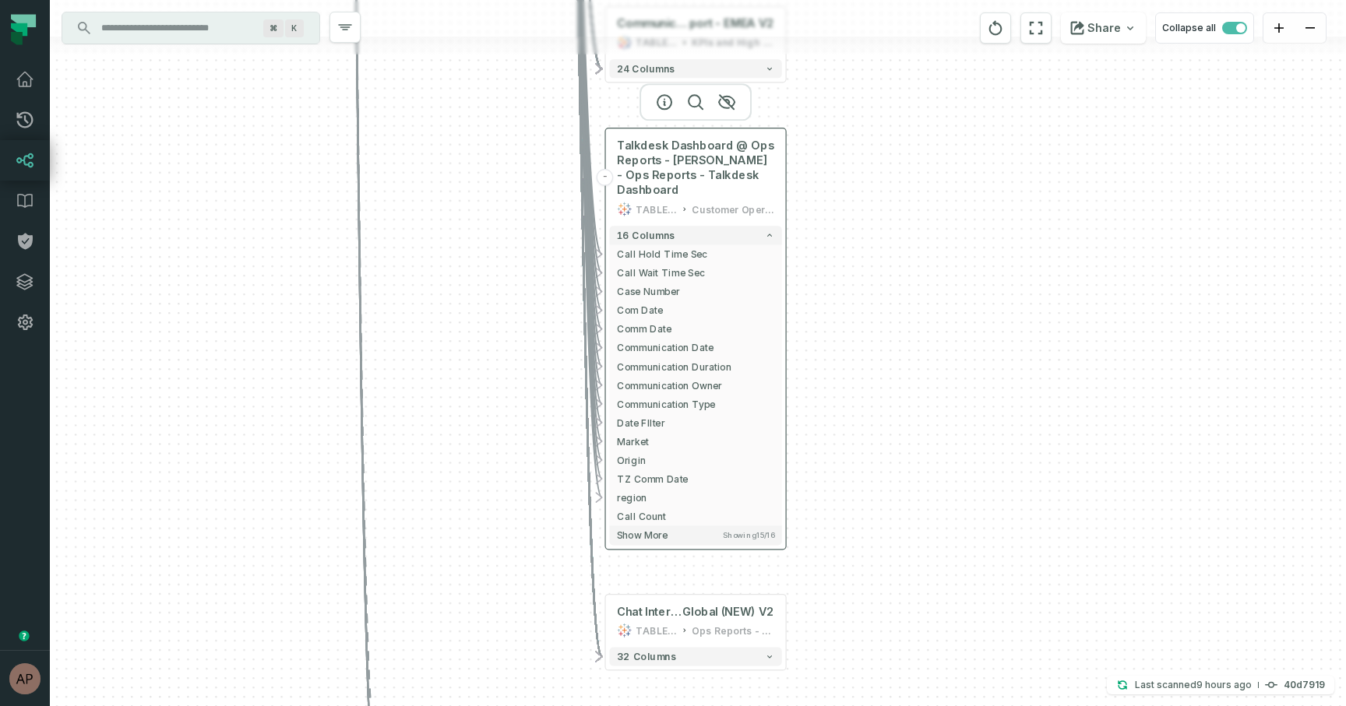
click at [736, 215] on div "Customer Operations Sandbox" at bounding box center [733, 209] width 83 height 15
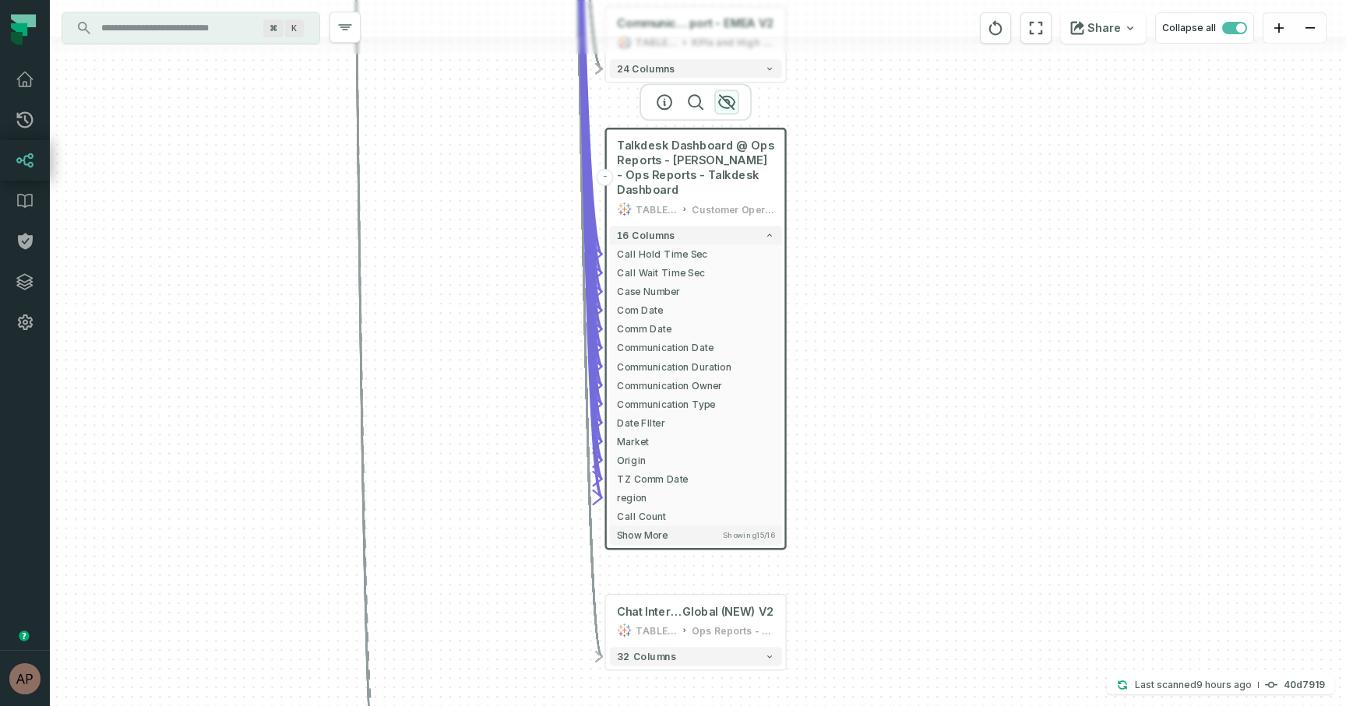
click at [729, 101] on icon "button" at bounding box center [727, 102] width 16 height 14
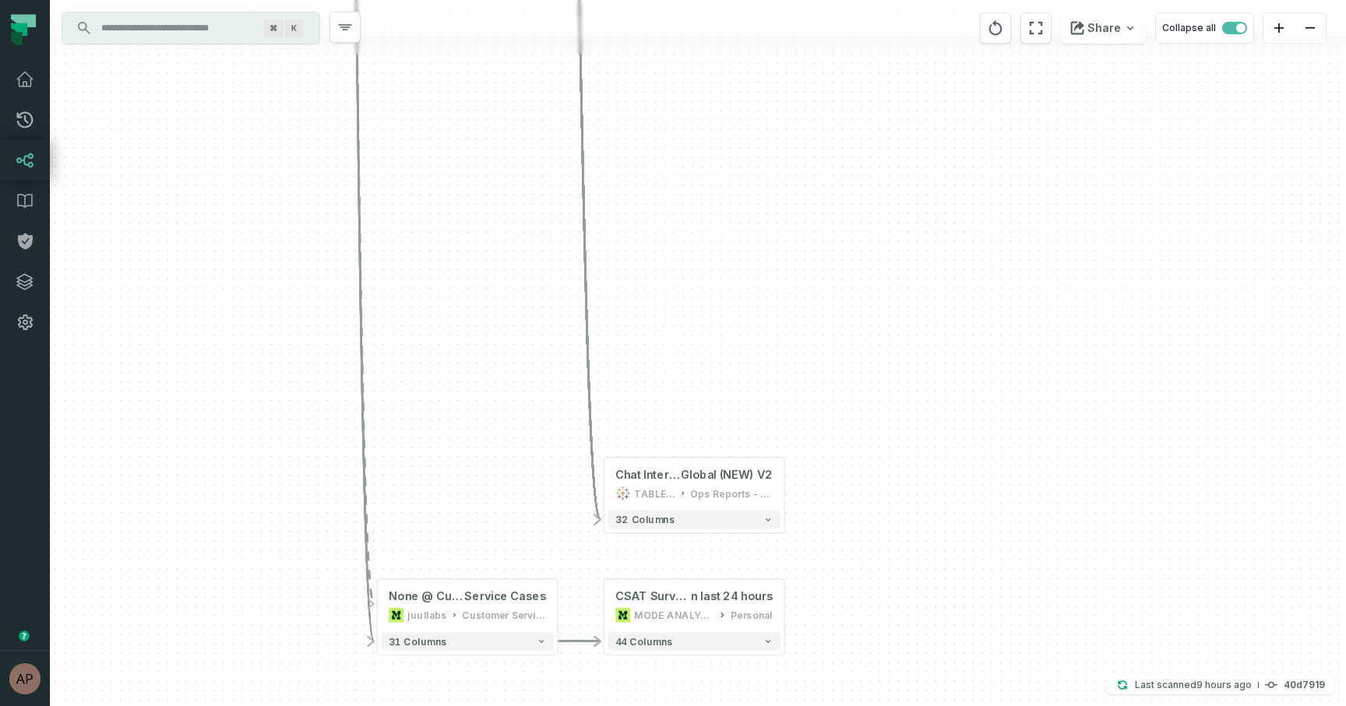
drag, startPoint x: 785, startPoint y: 503, endPoint x: 781, endPoint y: 363, distance: 140.2
click at [781, 363] on div "+ Support Cases Dashboard MODE ANALYTICS Customer Service Ops 86 columns + CSAT…" at bounding box center [698, 353] width 1296 height 706
click at [717, 520] on button "32 columns" at bounding box center [691, 516] width 172 height 19
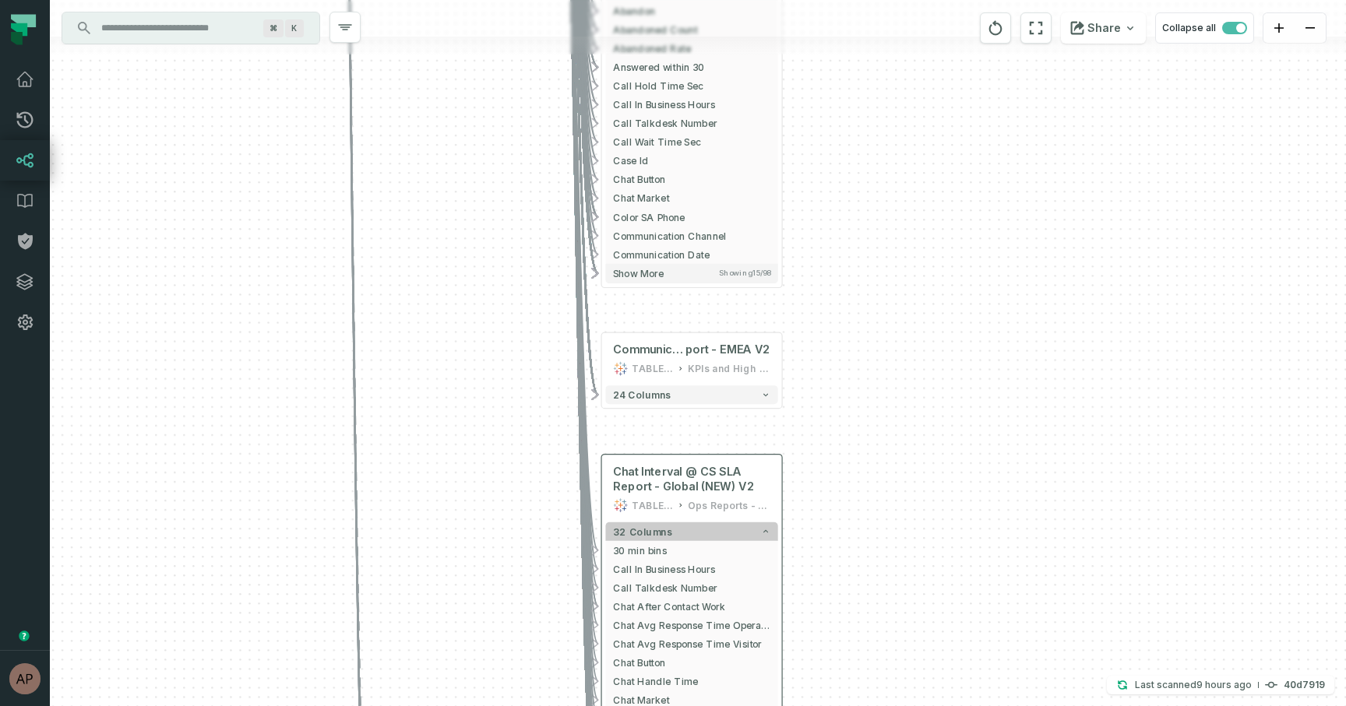
click at [730, 530] on button "32 columns" at bounding box center [691, 532] width 172 height 19
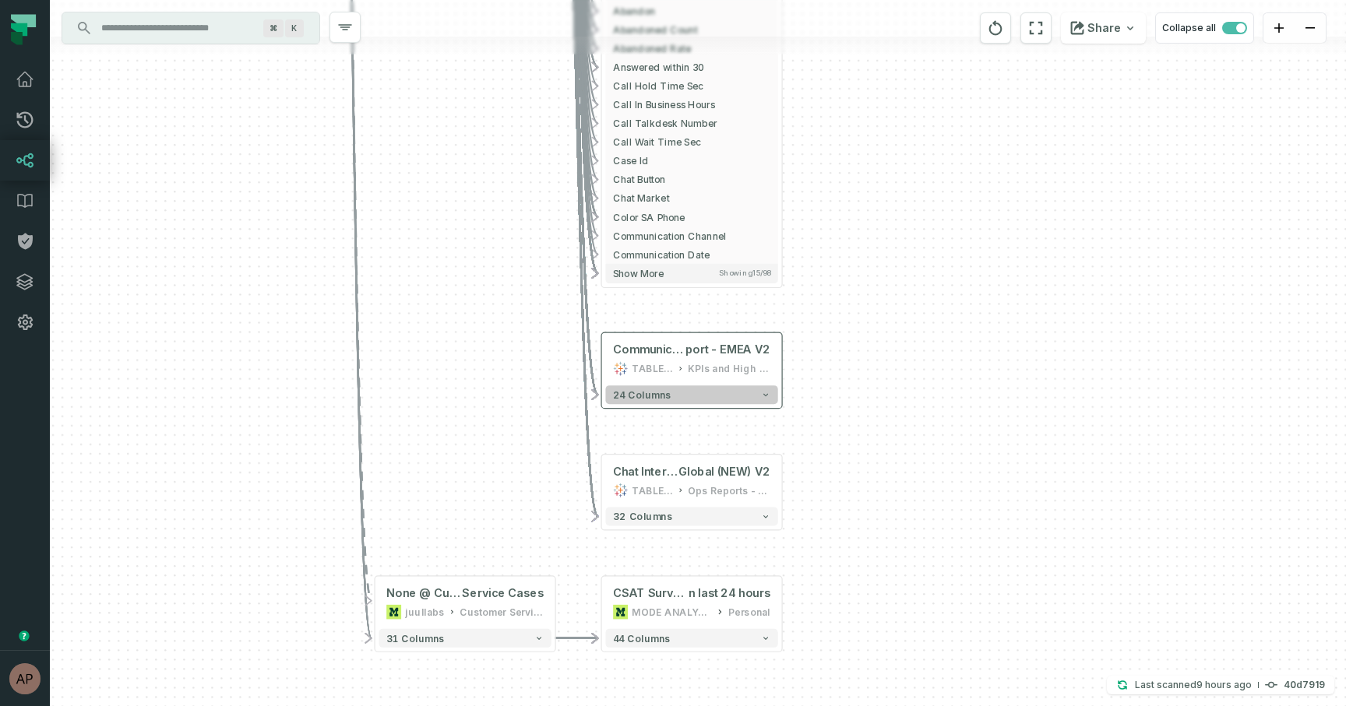
click at [694, 403] on button "24 columns" at bounding box center [691, 395] width 172 height 19
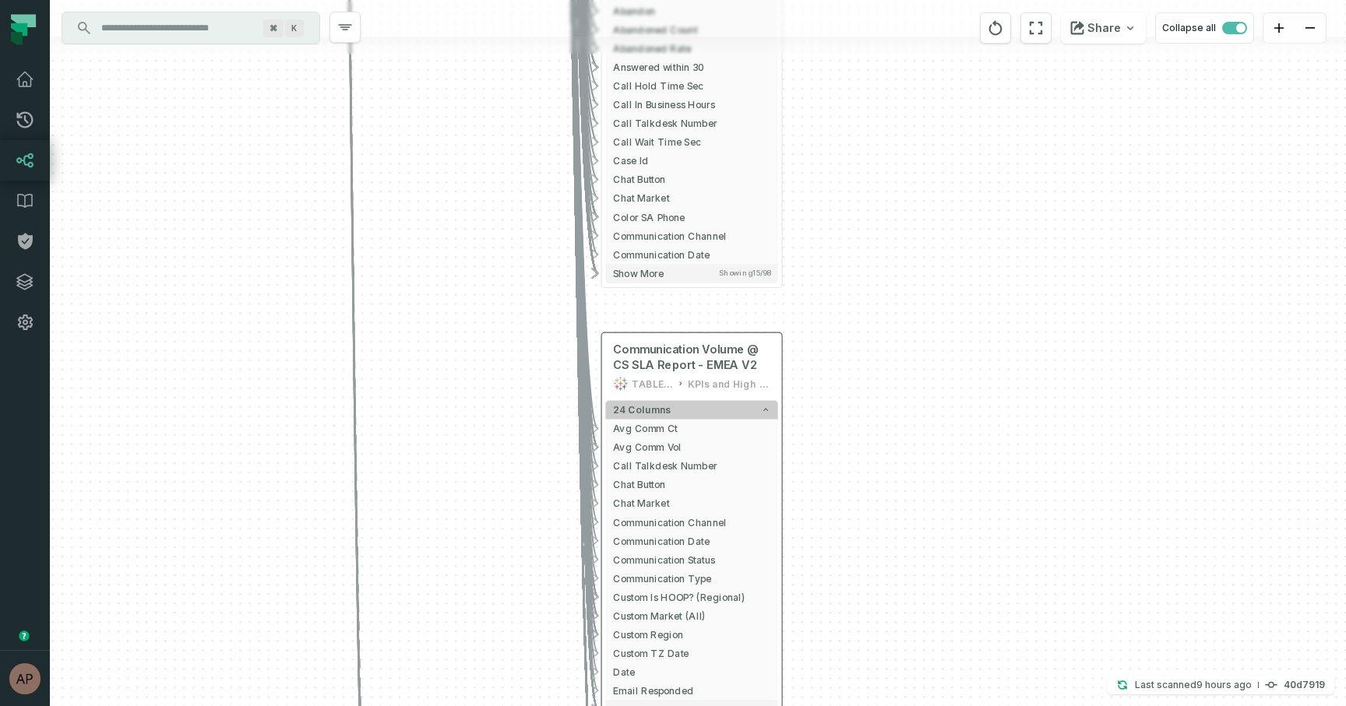
click at [693, 416] on button "24 columns" at bounding box center [691, 409] width 172 height 19
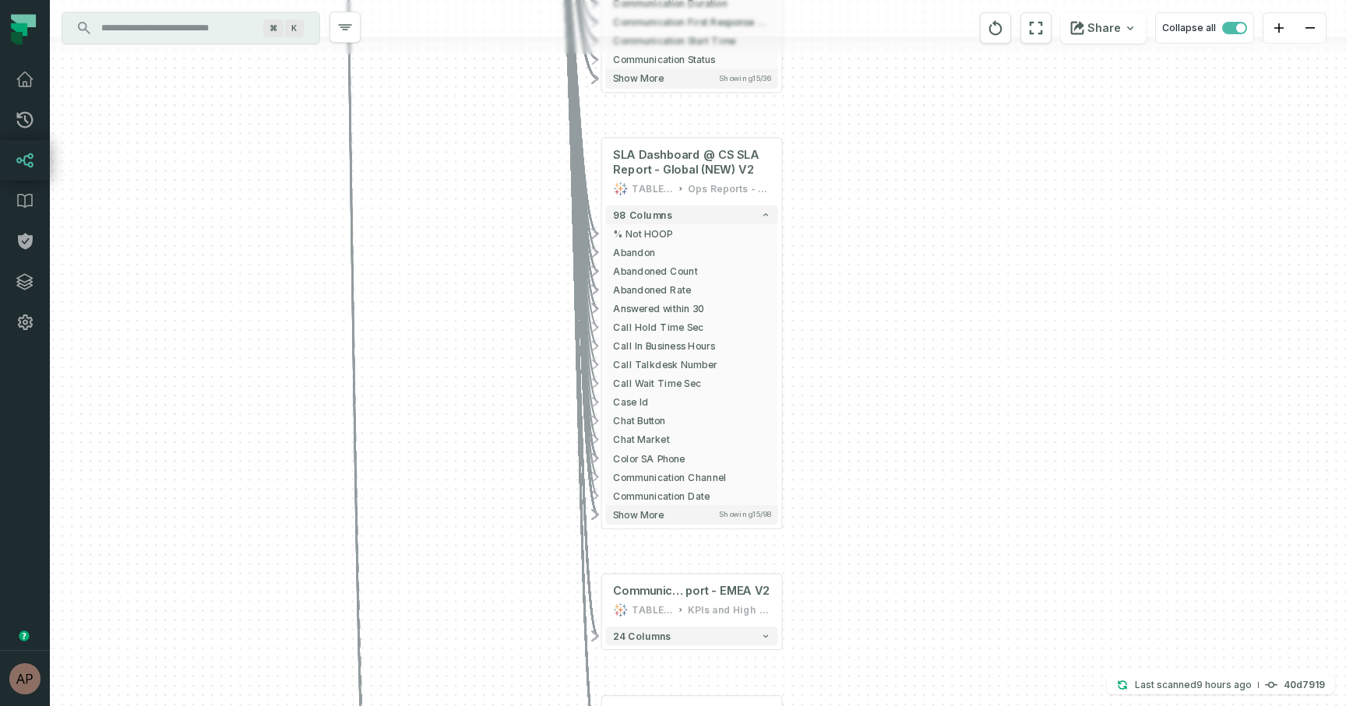
drag, startPoint x: 839, startPoint y: 348, endPoint x: 842, endPoint y: 632, distance: 283.5
click at [842, 632] on div "+ Support Cases Dashboard MODE ANALYTICS Customer Service Ops 86 columns + CSAT…" at bounding box center [698, 353] width 1296 height 706
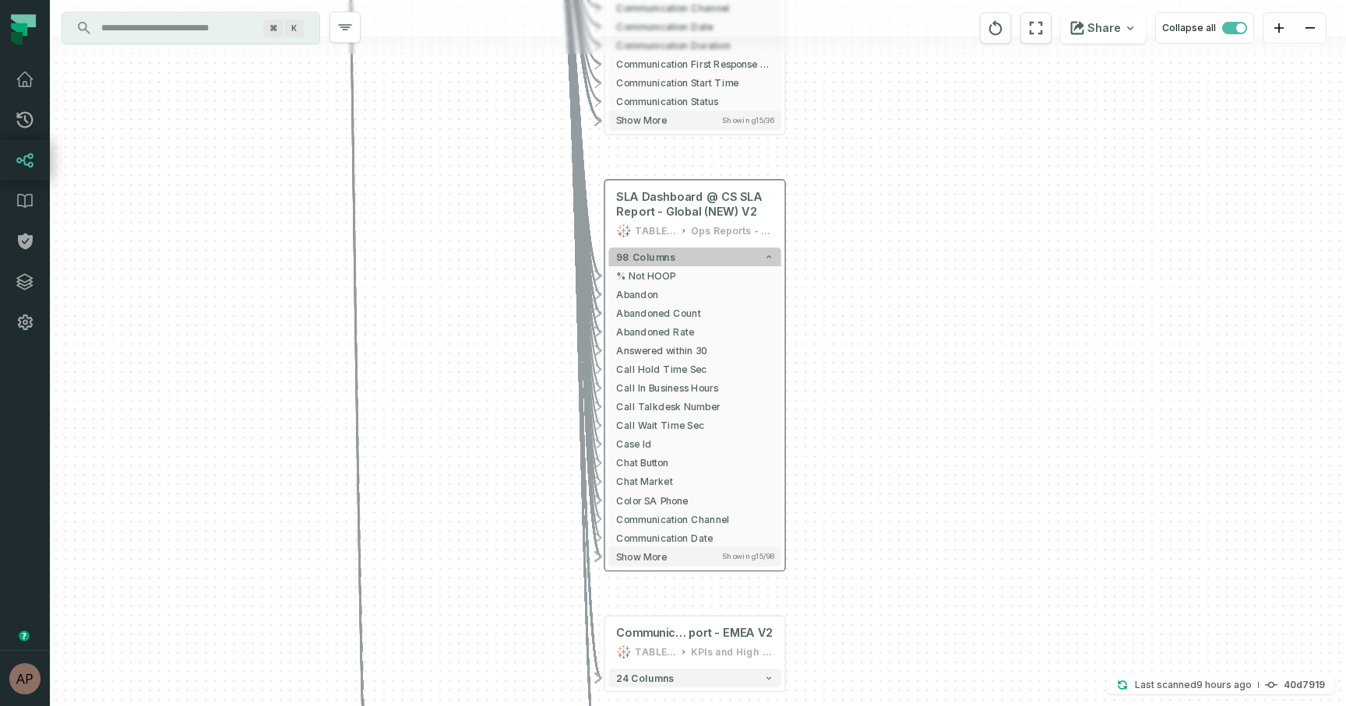
click at [736, 258] on button "98 columns" at bounding box center [694, 257] width 172 height 19
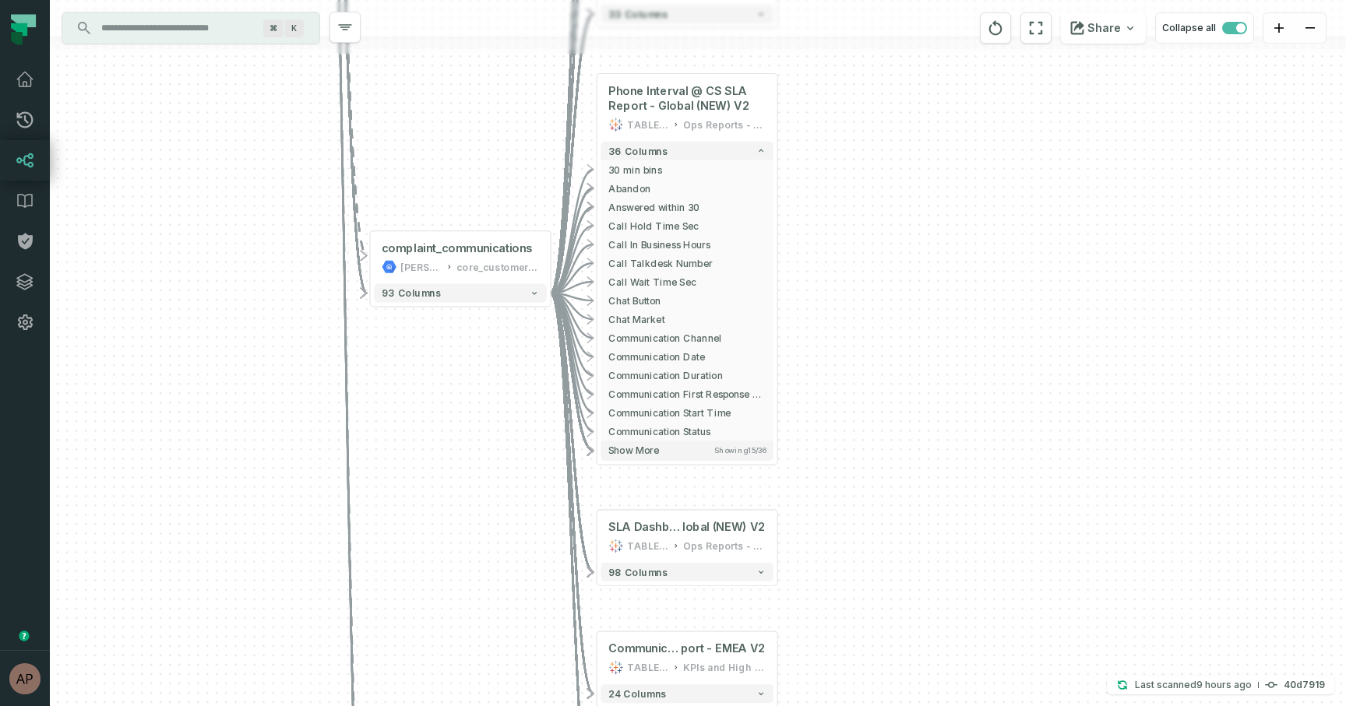
drag, startPoint x: 826, startPoint y: 238, endPoint x: 819, endPoint y: 600, distance: 362.2
click at [819, 601] on div "+ Support Cases Dashboard MODE ANALYTICS Customer Service Ops 86 columns + CSAT…" at bounding box center [698, 353] width 1296 height 706
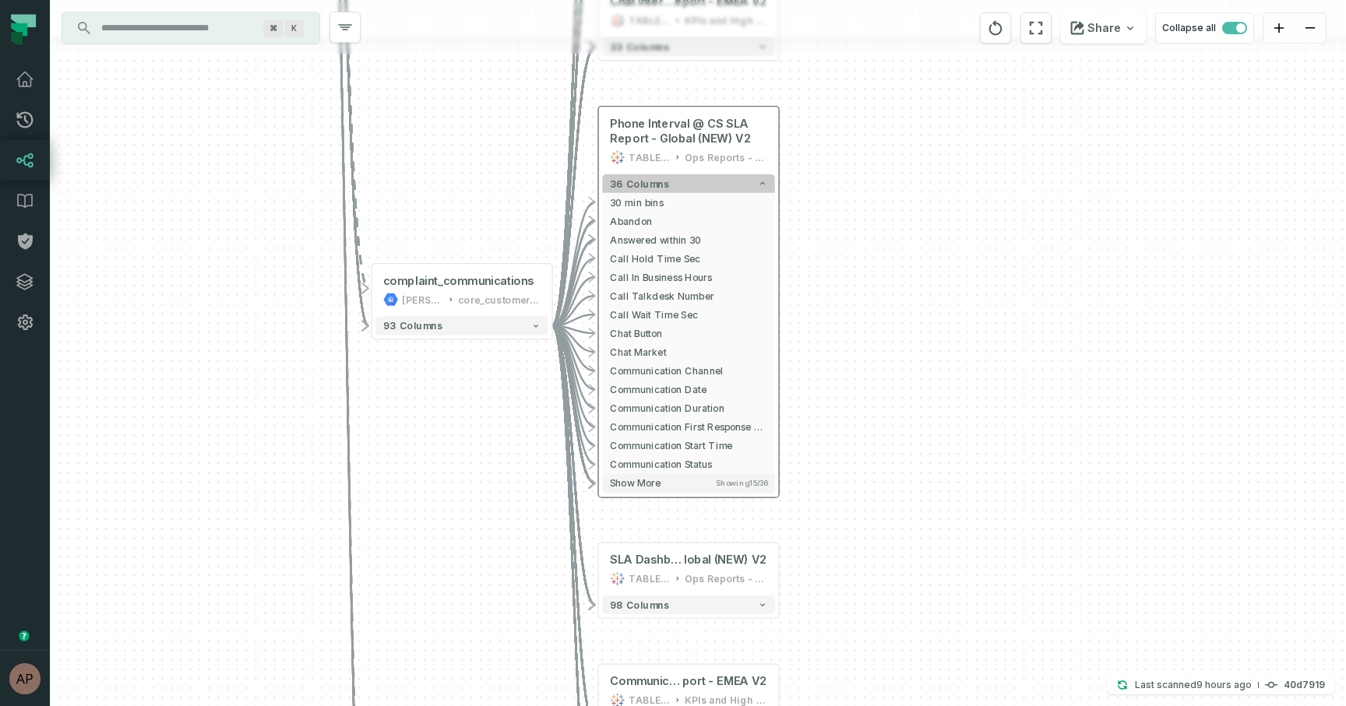
click at [733, 181] on button "36 columns" at bounding box center [688, 183] width 172 height 19
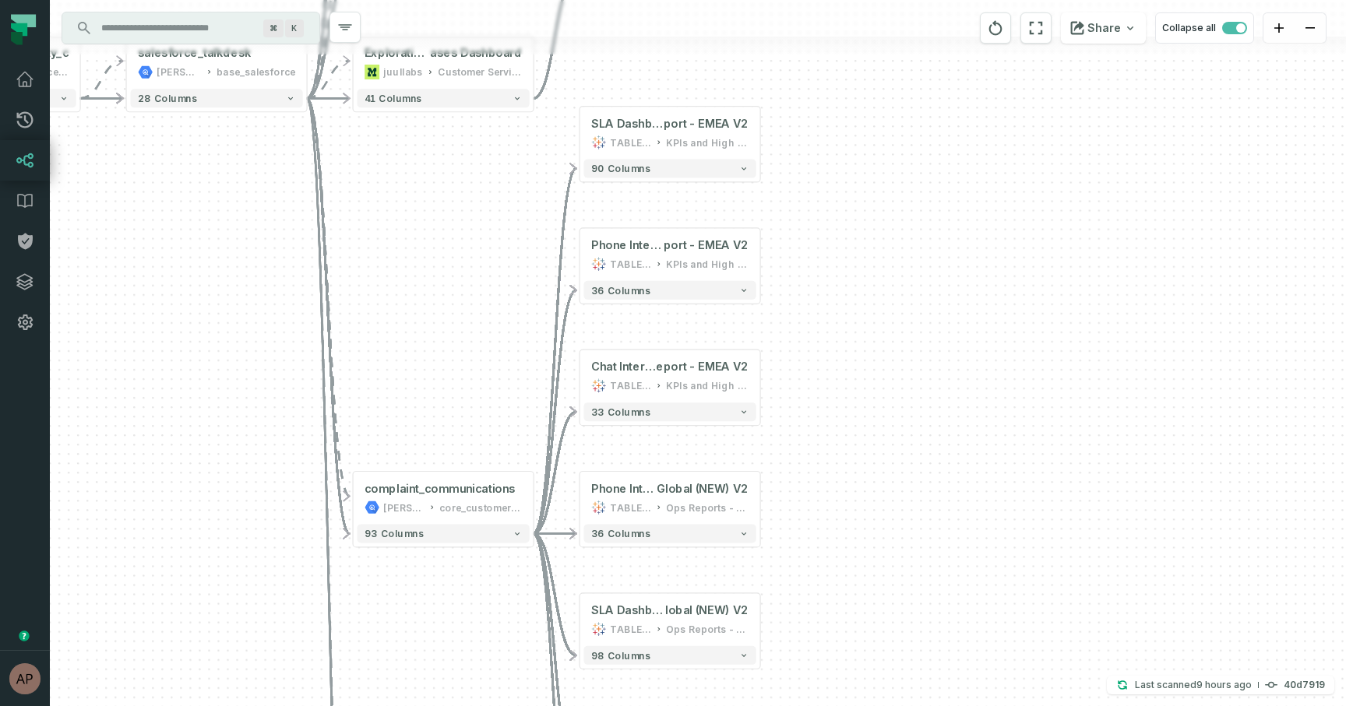
drag, startPoint x: 828, startPoint y: 203, endPoint x: 809, endPoint y: 569, distance: 365.8
click at [809, 569] on div "+ Support Cases Dashboard MODE ANALYTICS Customer Service Ops 86 columns + CSAT…" at bounding box center [698, 353] width 1296 height 706
click at [703, 406] on button "33 columns" at bounding box center [669, 412] width 172 height 19
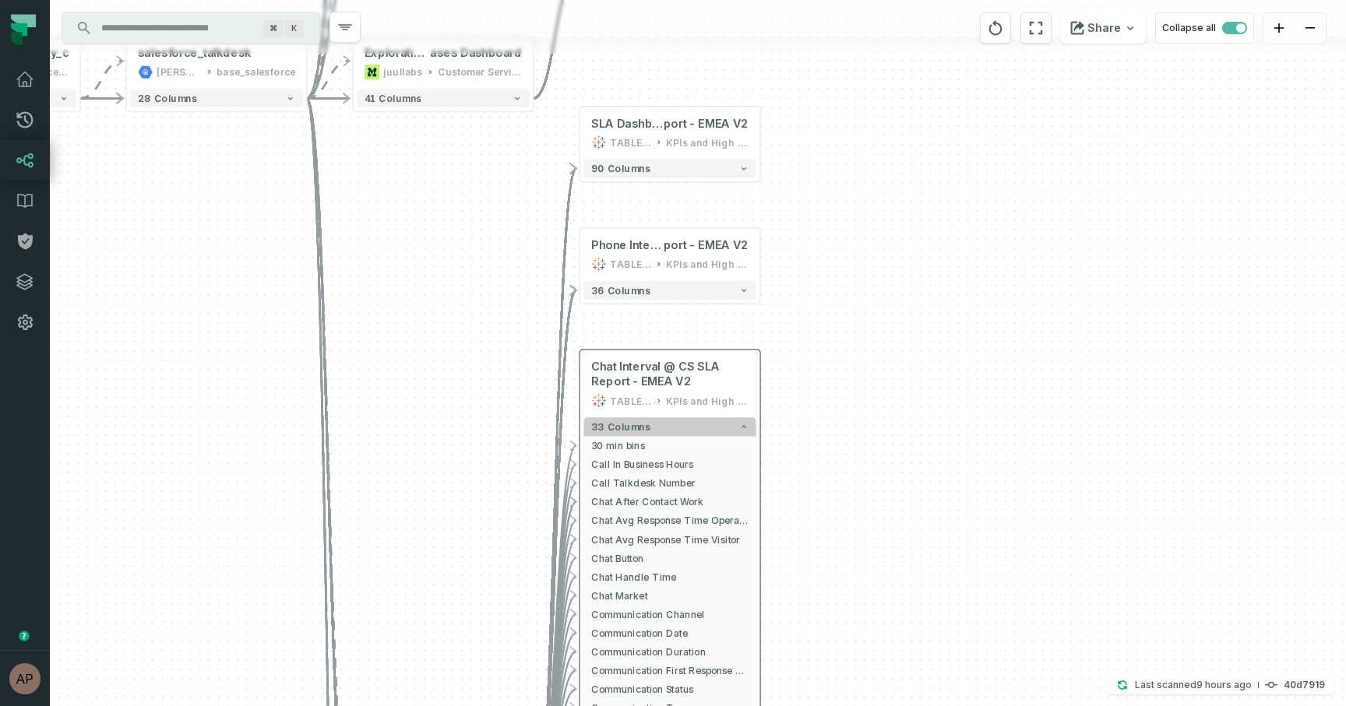
click at [700, 426] on button "33 columns" at bounding box center [669, 426] width 172 height 19
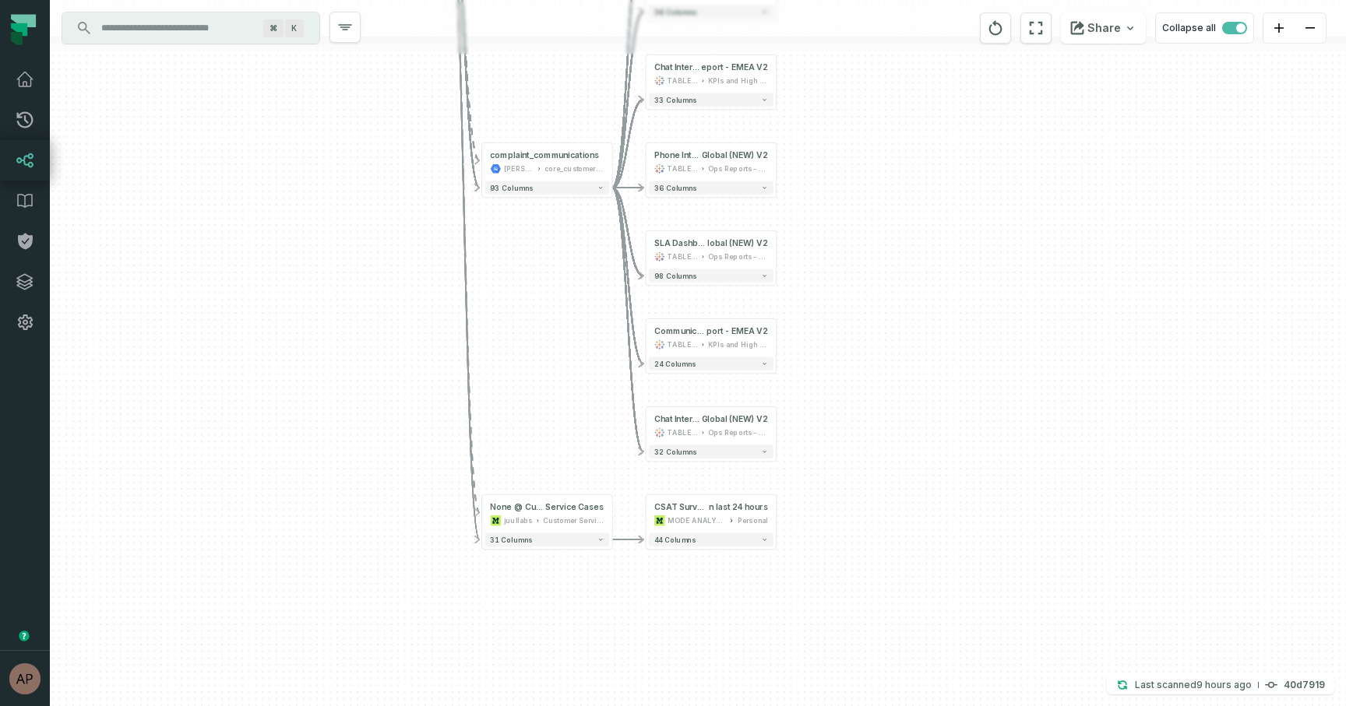
drag, startPoint x: 846, startPoint y: 365, endPoint x: 849, endPoint y: 96, distance: 269.5
click at [849, 95] on div "+ Support Cases Dashboard MODE ANALYTICS Customer Service Ops 86 columns + CSAT…" at bounding box center [698, 353] width 1296 height 706
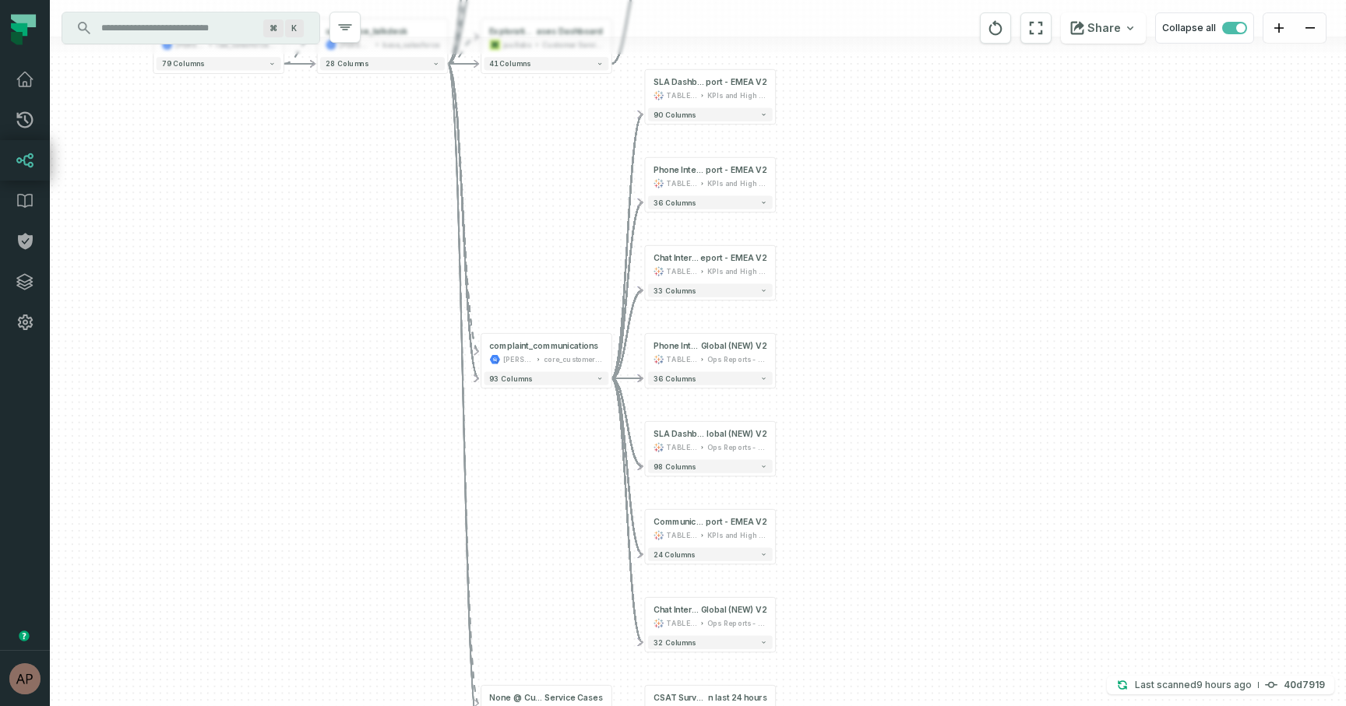
drag, startPoint x: 826, startPoint y: 300, endPoint x: 826, endPoint y: 485, distance: 185.4
click at [826, 485] on div "+ Support Cases Dashboard MODE ANALYTICS Customer Service Ops 86 columns + CSAT…" at bounding box center [698, 353] width 1296 height 706
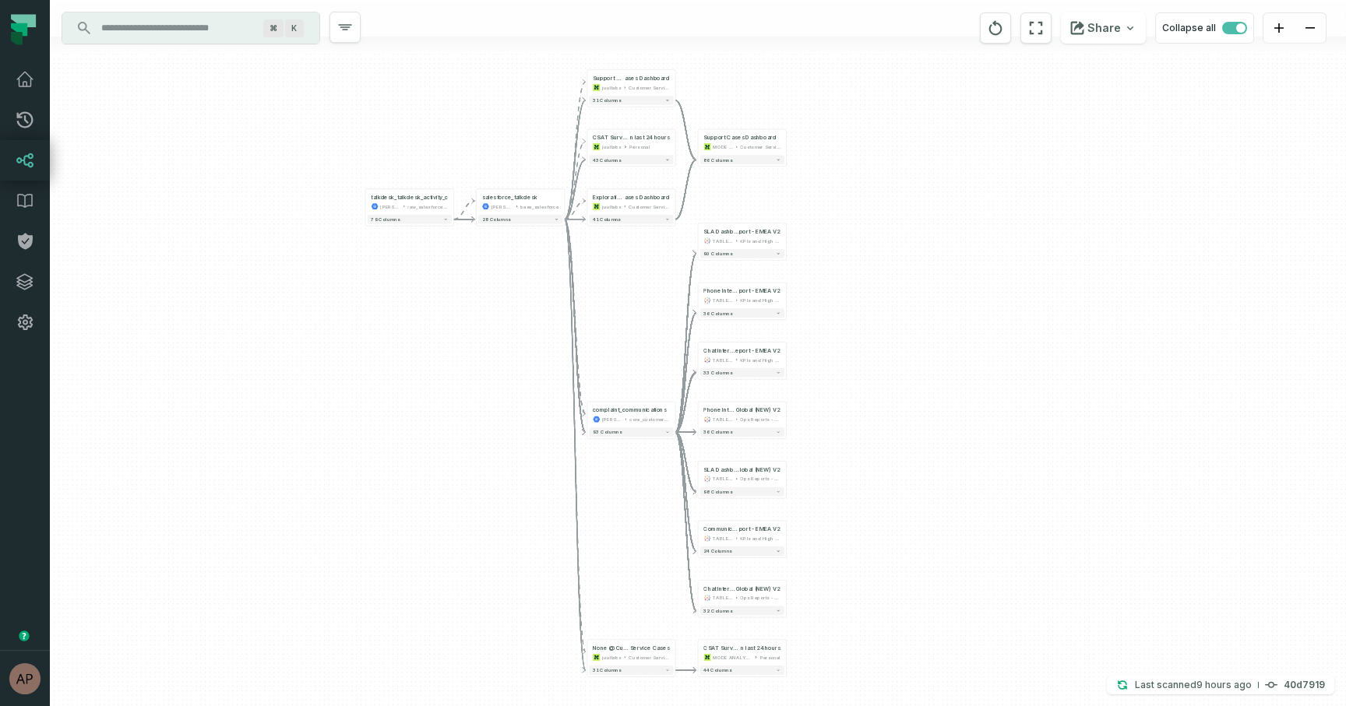
drag, startPoint x: 841, startPoint y: 472, endPoint x: 836, endPoint y: 491, distance: 19.5
click at [836, 491] on div "+ Support Cases Dashboard MODE ANALYTICS Customer Service Ops 86 columns + CSAT…" at bounding box center [698, 353] width 1296 height 706
click at [644, 79] on span "ases Dashboard" at bounding box center [647, 78] width 45 height 7
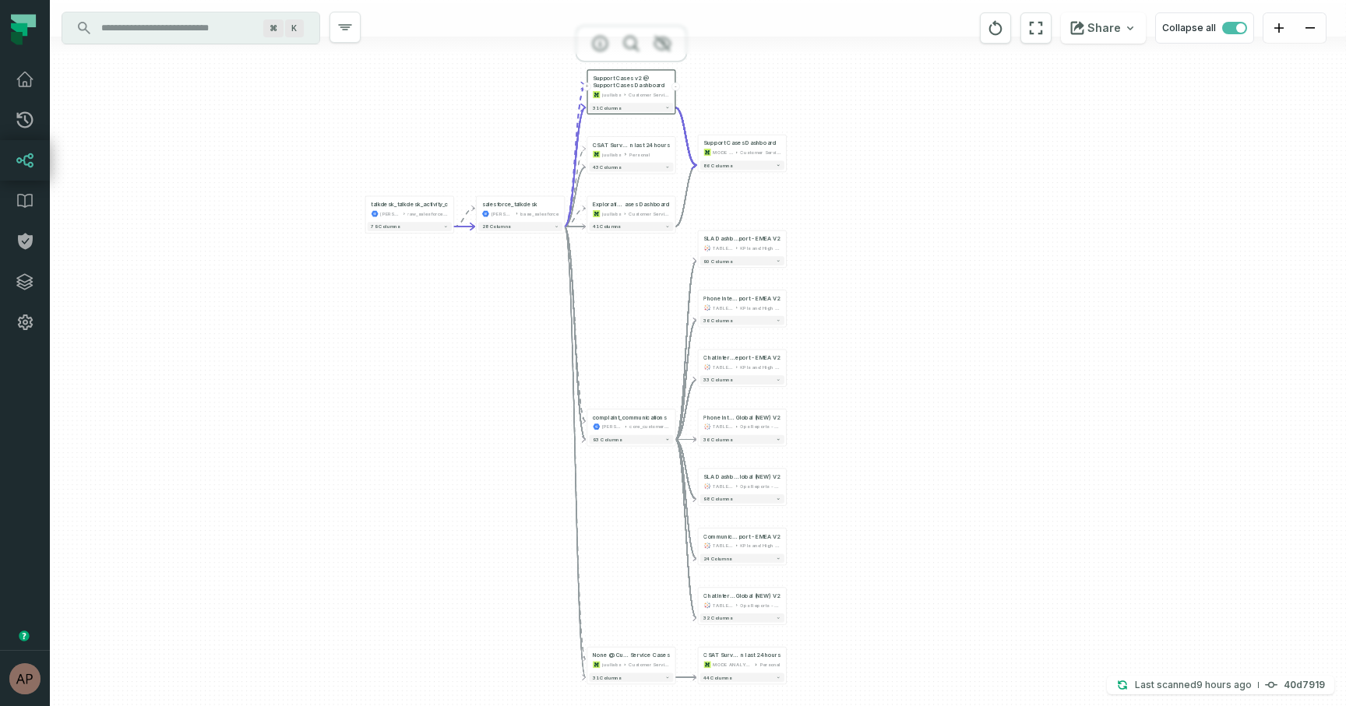
click at [532, 255] on div "+ Support Cases Dashboard MODE ANALYTICS Customer Service Ops 86 columns + CSAT…" at bounding box center [698, 353] width 1296 height 706
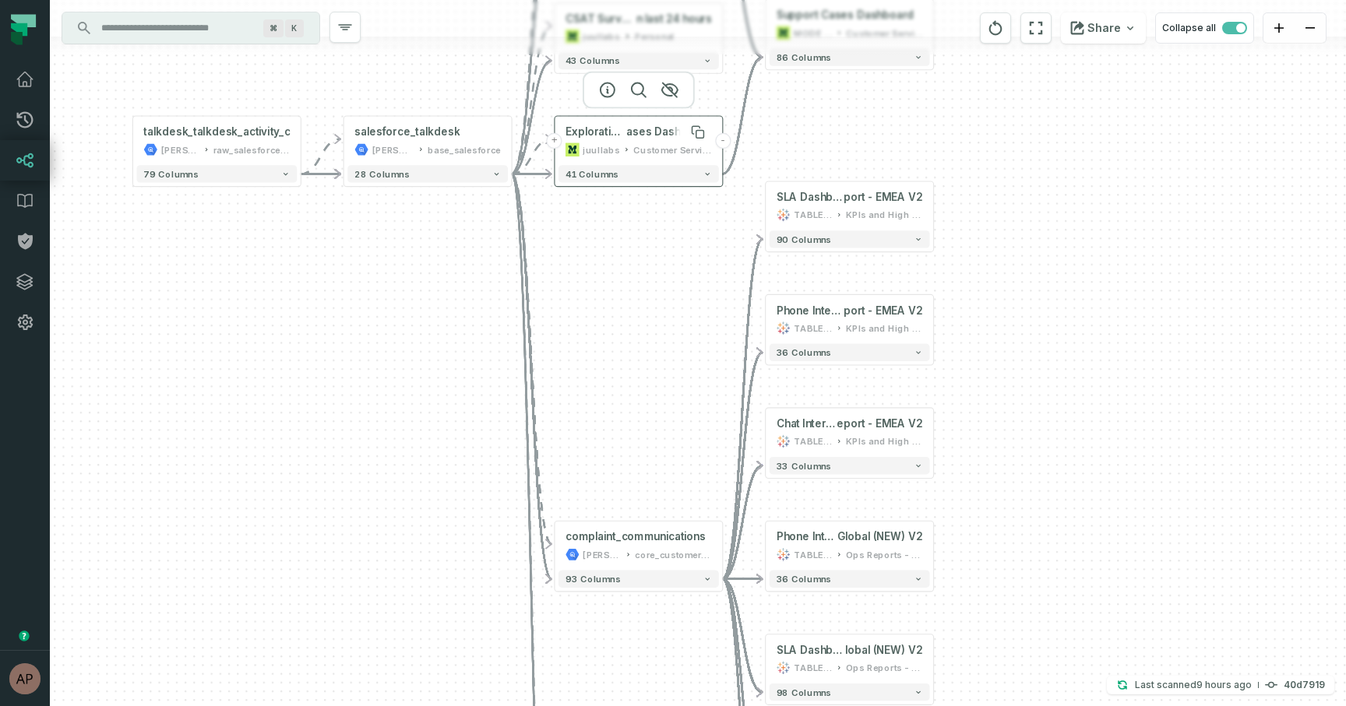
click at [661, 137] on span "ases Dashboard" at bounding box center [669, 132] width 86 height 14
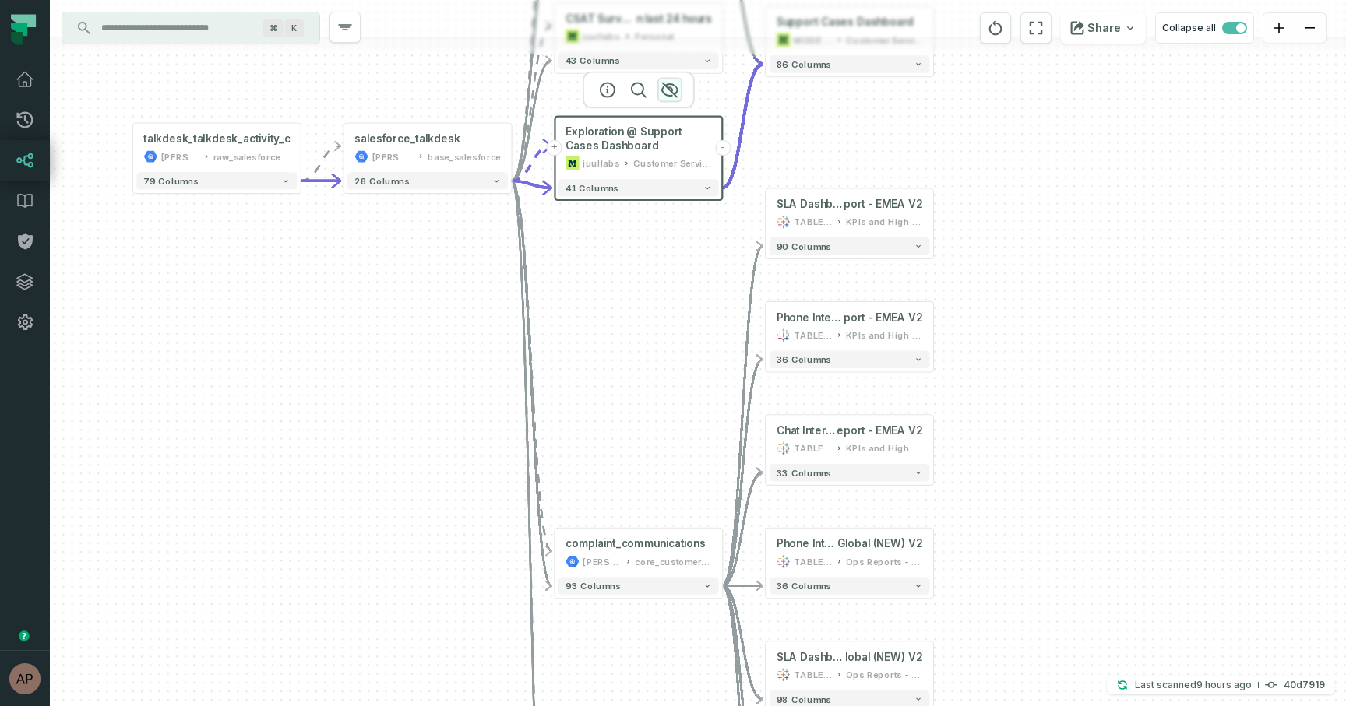
click at [670, 84] on icon "button" at bounding box center [670, 90] width 16 height 14
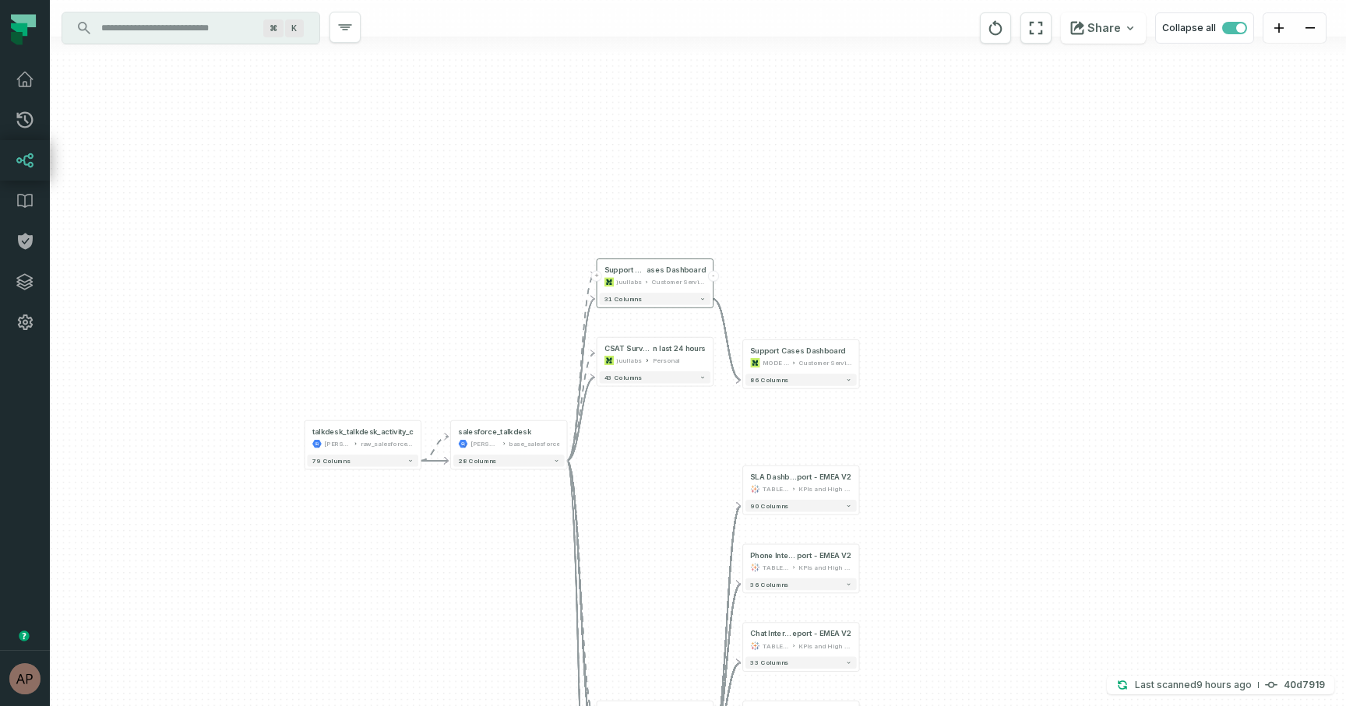
drag, startPoint x: 711, startPoint y: 133, endPoint x: 699, endPoint y: 430, distance: 297.0
click at [699, 436] on div "+ Support Cases Dashboard MODE ANALYTICS Customer Service Ops 86 columns + CSAT…" at bounding box center [698, 353] width 1296 height 706
click at [671, 272] on span "ases Dashboard" at bounding box center [673, 270] width 59 height 9
click at [690, 230] on icon "button" at bounding box center [684, 233] width 16 height 14
click at [668, 348] on span "n last 24 hours" at bounding box center [676, 347] width 52 height 9
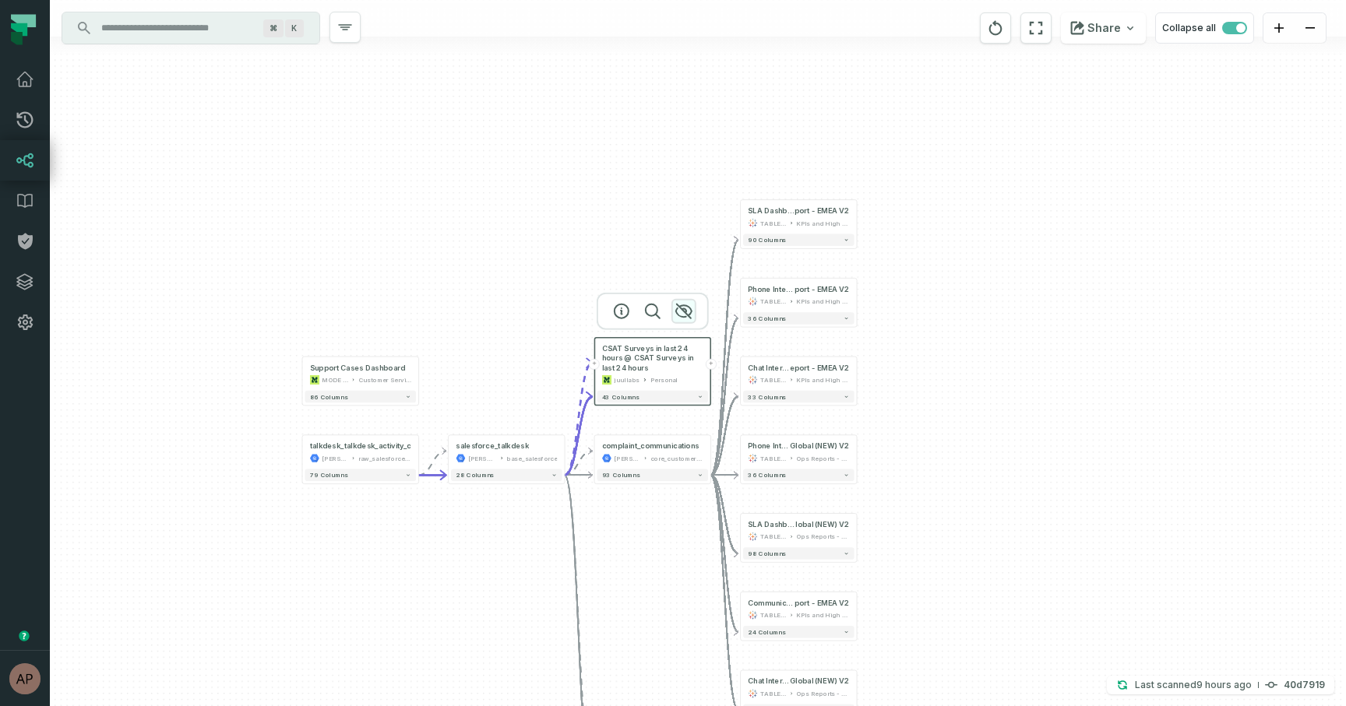
click at [686, 302] on icon "button" at bounding box center [683, 311] width 19 height 19
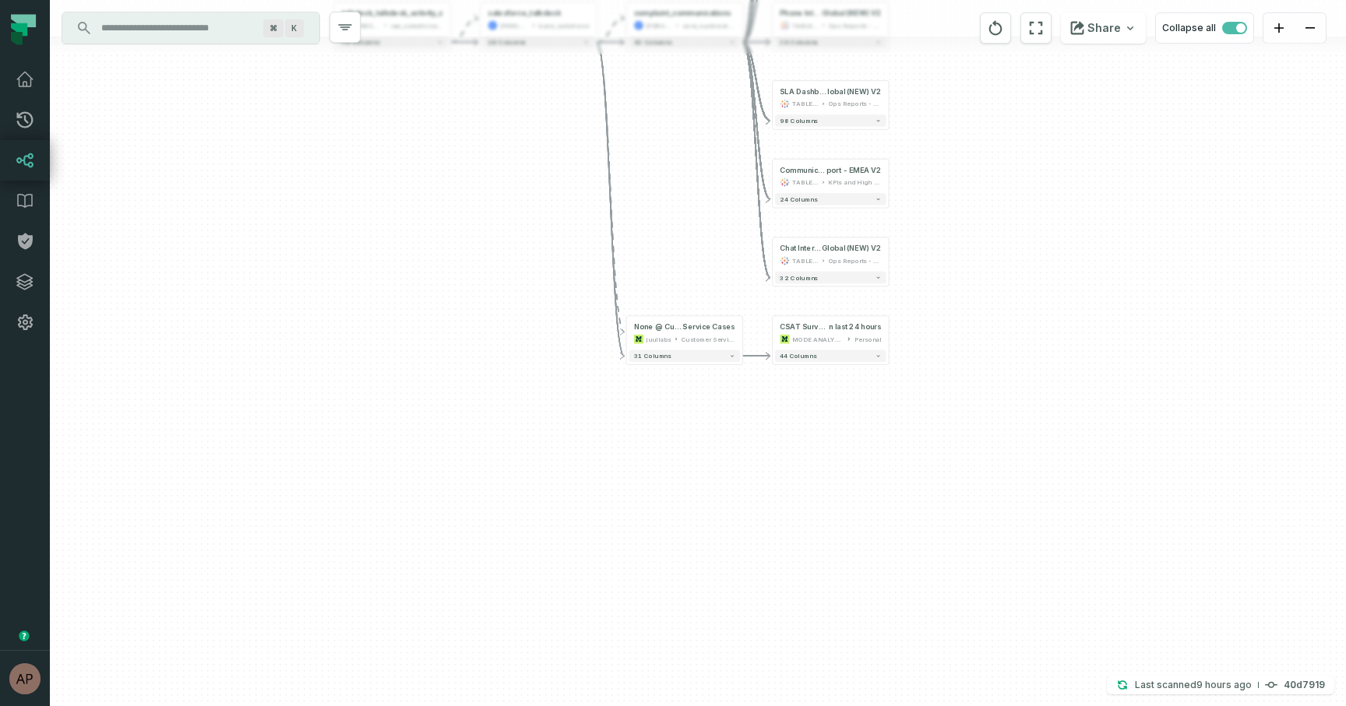
drag, startPoint x: 676, startPoint y: 505, endPoint x: 708, endPoint y: 72, distance: 434.2
click at [708, 72] on div "+ Support Cases Dashboard MODE ANALYTICS Customer Service Ops 86 columns + CSAT…" at bounding box center [698, 353] width 1296 height 706
click at [702, 328] on span "Service Cases" at bounding box center [708, 326] width 52 height 9
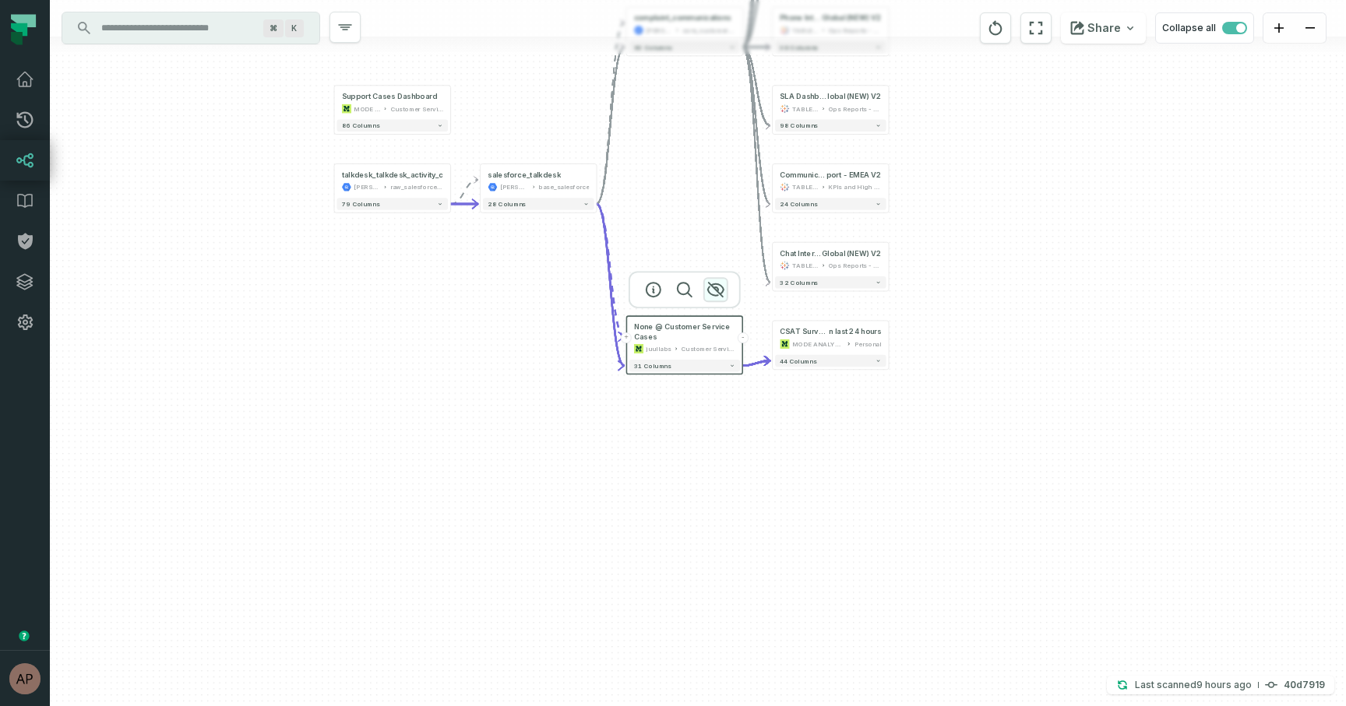
click at [715, 290] on icon "button" at bounding box center [716, 290] width 16 height 14
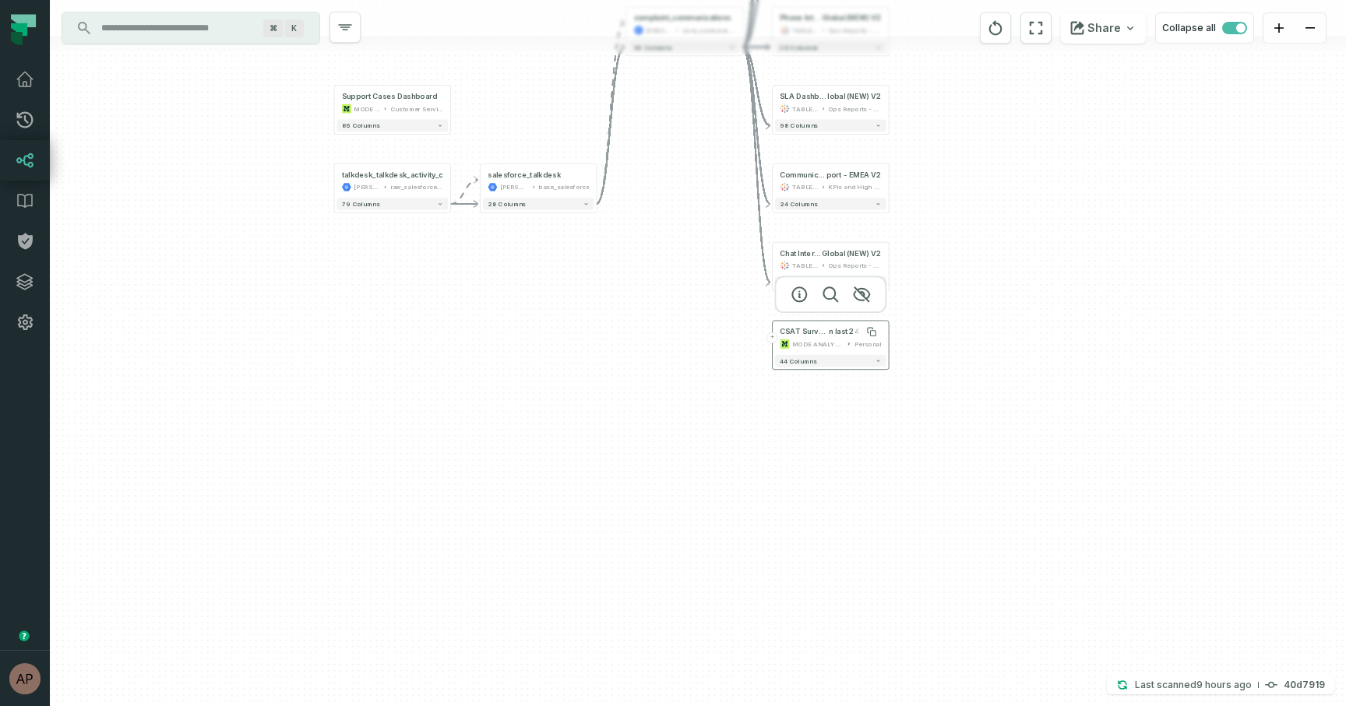
click at [809, 334] on span "CSAT Surveys i" at bounding box center [804, 331] width 49 height 9
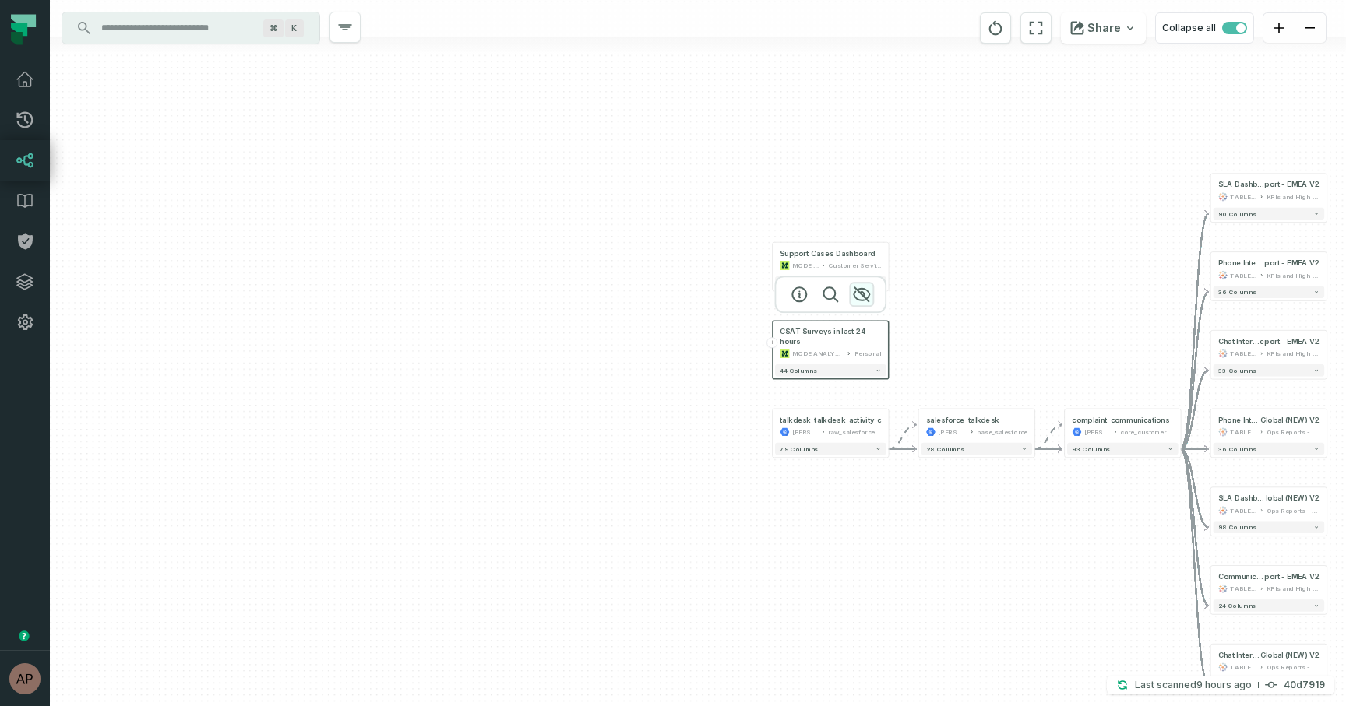
click at [863, 293] on icon "button" at bounding box center [862, 294] width 16 height 14
click at [857, 253] on div "Support Cases Dashboard" at bounding box center [827, 252] width 95 height 9
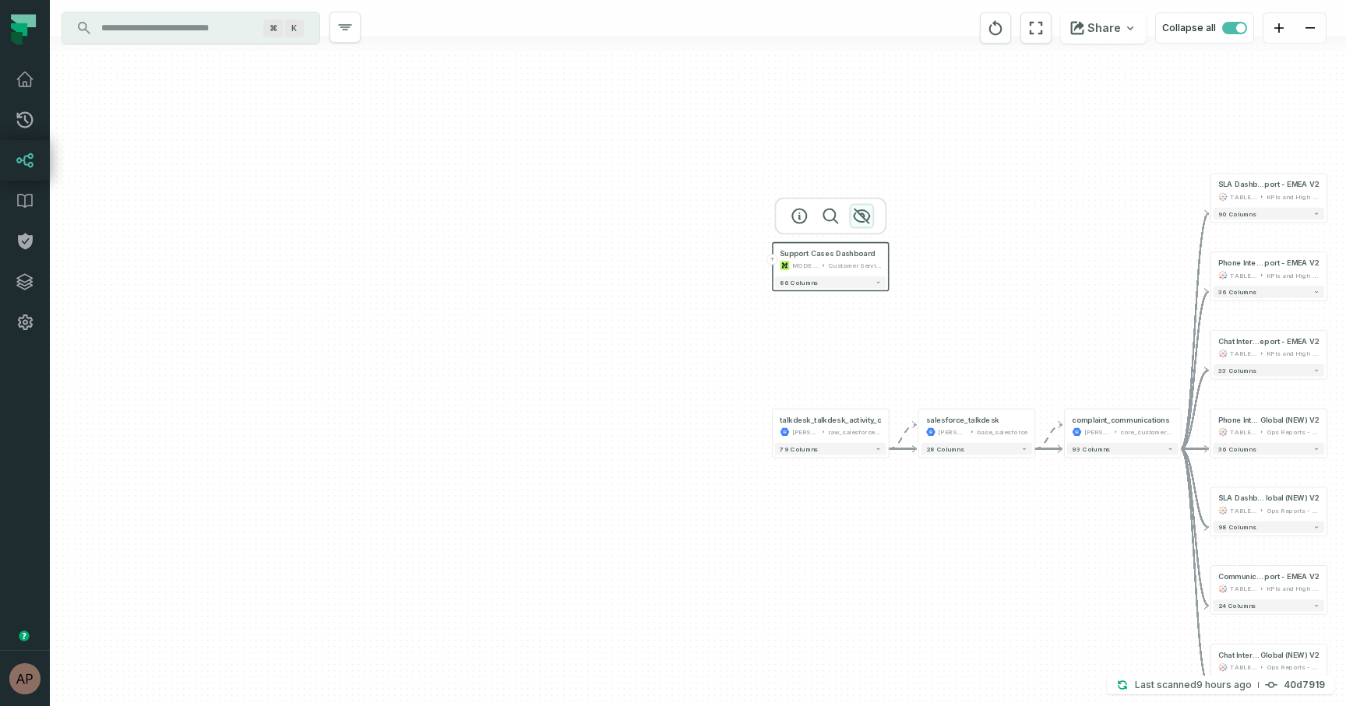
click at [863, 207] on icon "button" at bounding box center [861, 216] width 19 height 19
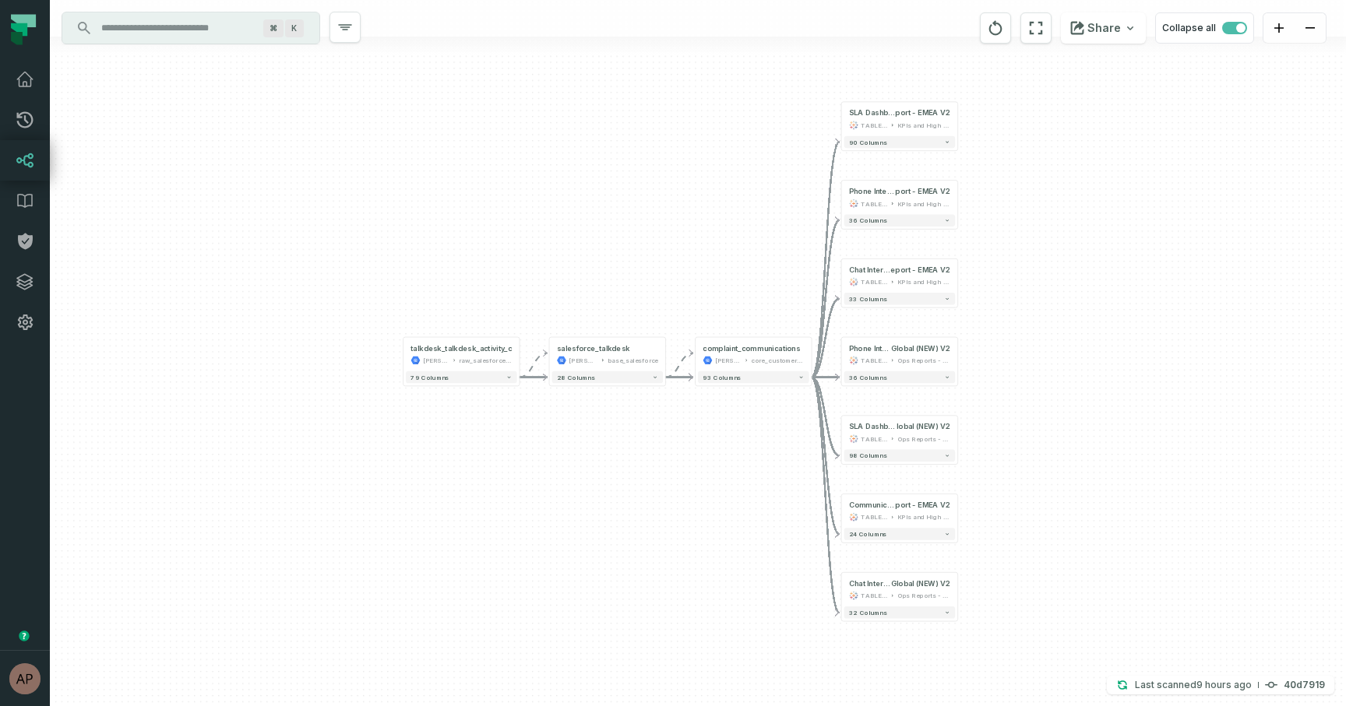
drag, startPoint x: 964, startPoint y: 309, endPoint x: 595, endPoint y: 238, distance: 376.1
click at [595, 238] on div "+ SLA Dashboard @ CS SLA Re port - EMEA V2 TABLEAU KPIs and High Level 90 colum…" at bounding box center [698, 353] width 1296 height 706
click at [943, 115] on icon at bounding box center [941, 114] width 5 height 5
